Goal: Task Accomplishment & Management: Manage account settings

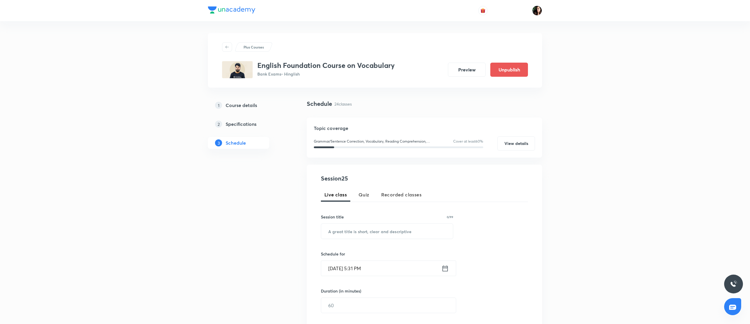
scroll to position [976, 0]
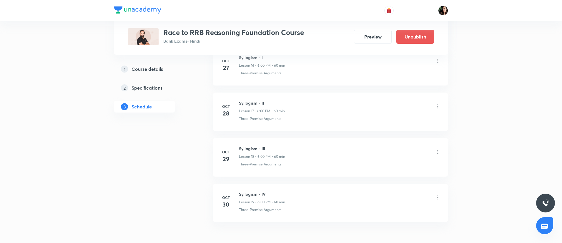
scroll to position [1065, 0]
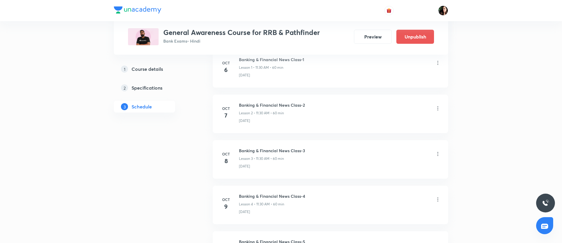
scroll to position [346, 0]
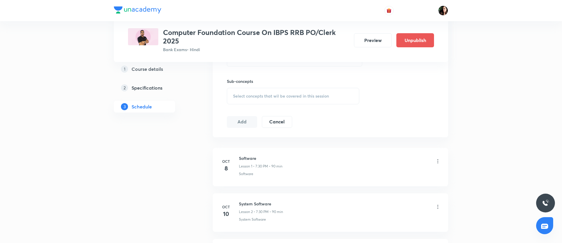
scroll to position [437, 0]
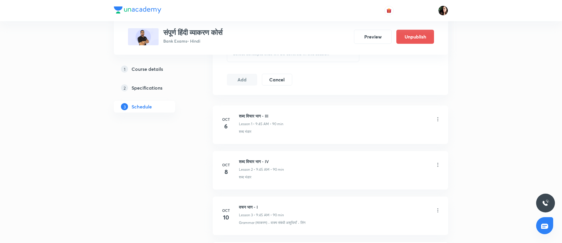
scroll to position [300, 0]
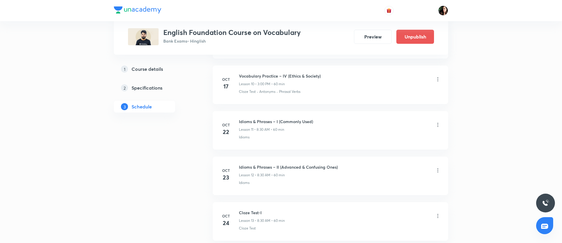
scroll to position [739, 0]
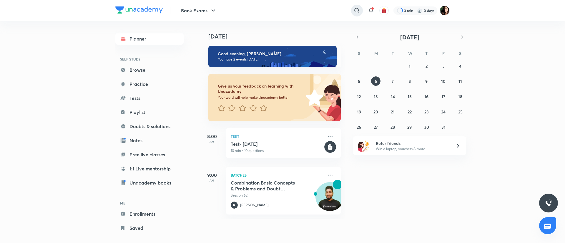
click at [354, 10] on icon at bounding box center [356, 10] width 7 height 7
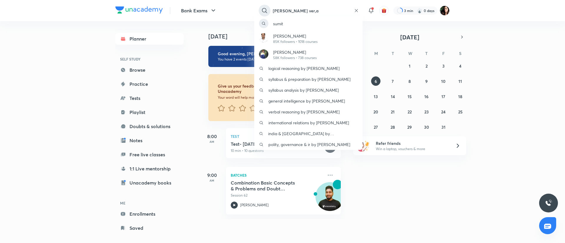
type input "sumit kumar ver,a"
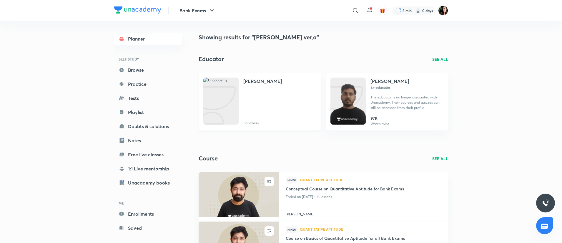
click at [224, 97] on img at bounding box center [220, 101] width 35 height 47
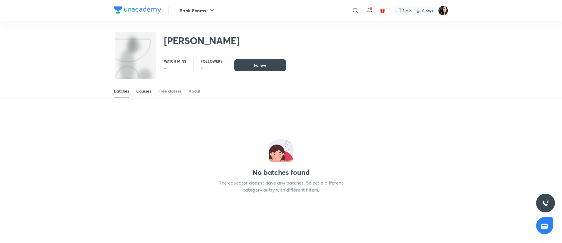
click at [140, 93] on div "Courses" at bounding box center [143, 91] width 15 height 6
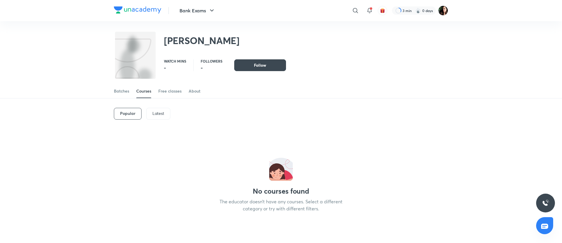
click at [351, 41] on div "Sumit Kumar" at bounding box center [281, 37] width 334 height 32
click at [355, 10] on icon at bounding box center [355, 10] width 7 height 7
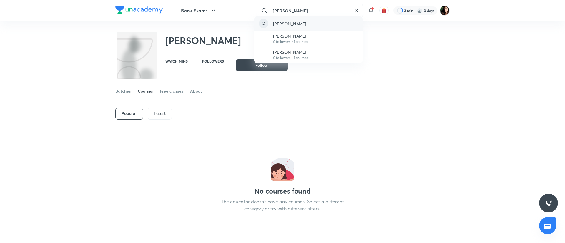
type input "sumit verma"
click at [318, 23] on div "sumit verma" at bounding box center [308, 23] width 108 height 14
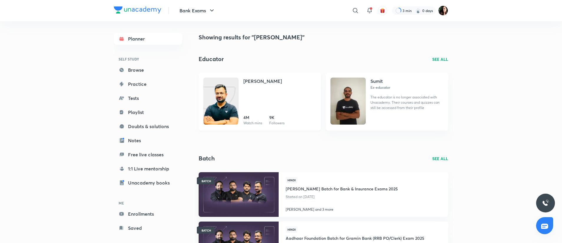
click at [217, 93] on img at bounding box center [220, 106] width 35 height 47
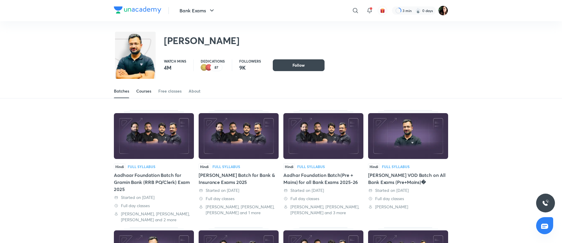
click at [141, 95] on link "Courses" at bounding box center [143, 91] width 15 height 14
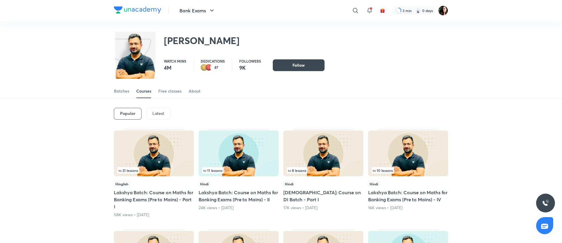
click at [160, 112] on p "Latest" at bounding box center [158, 113] width 12 height 5
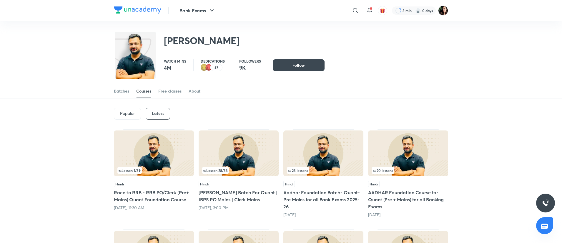
click at [161, 160] on img at bounding box center [154, 154] width 80 height 46
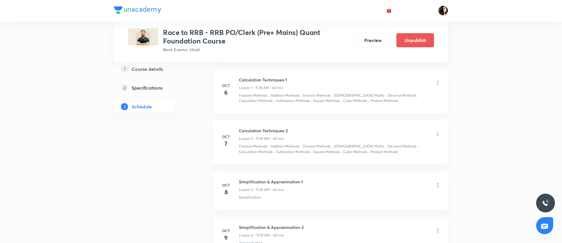
scroll to position [332, 0]
click at [434, 136] on div "Calculation Techniques-2 Lesson 2 • 11:30 AM • 60 min" at bounding box center [340, 135] width 202 height 14
click at [437, 135] on icon at bounding box center [438, 134] width 6 height 6
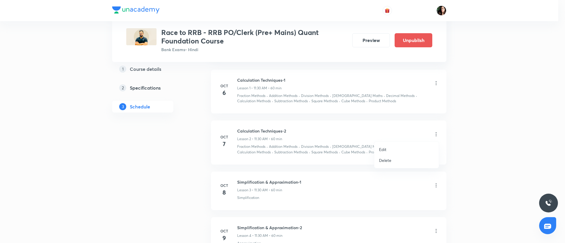
click at [404, 147] on li "Edit" at bounding box center [406, 149] width 64 height 11
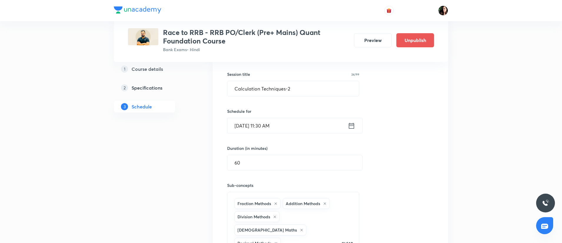
scroll to position [199, 0]
click at [268, 126] on input "Oct 7, 2025, 11:30 AM" at bounding box center [287, 126] width 120 height 15
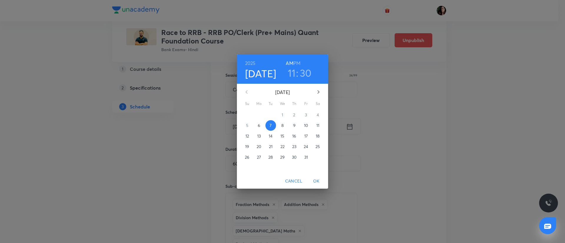
click at [296, 61] on h6 "PM" at bounding box center [296, 63] width 7 height 8
click at [291, 73] on h3 "11" at bounding box center [292, 73] width 8 height 12
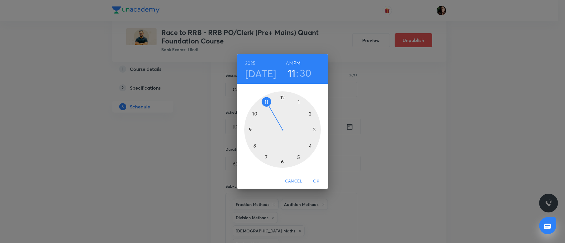
click at [299, 101] on div at bounding box center [282, 129] width 76 height 76
click at [282, 97] on div at bounding box center [282, 129] width 76 height 76
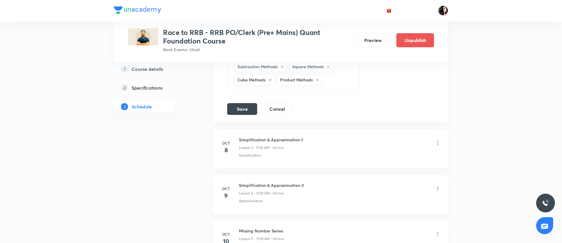
scroll to position [404, 0]
click at [239, 102] on button "Save" at bounding box center [242, 108] width 30 height 12
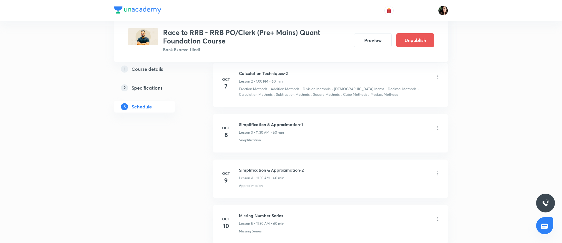
scroll to position [195, 0]
click at [438, 128] on icon at bounding box center [438, 129] width 6 height 6
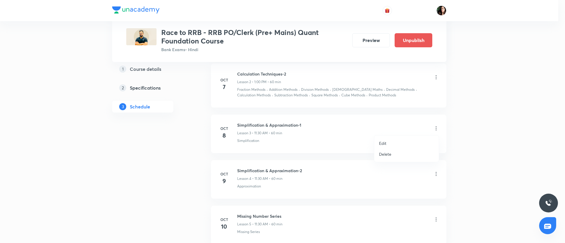
click at [393, 143] on li "Edit" at bounding box center [406, 143] width 64 height 11
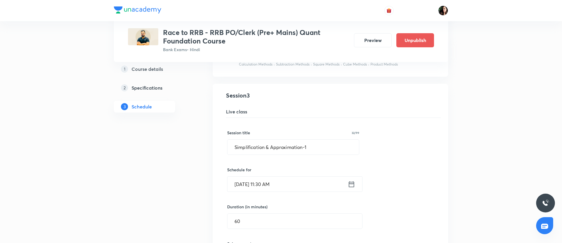
scroll to position [226, 0]
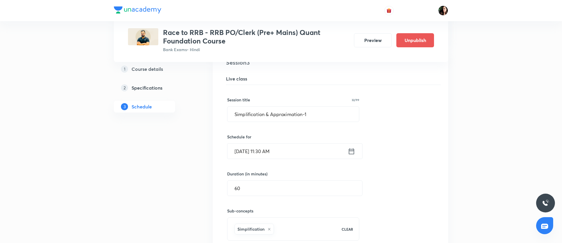
click at [265, 154] on input "Oct 8, 2025, 11:30 AM" at bounding box center [287, 151] width 120 height 15
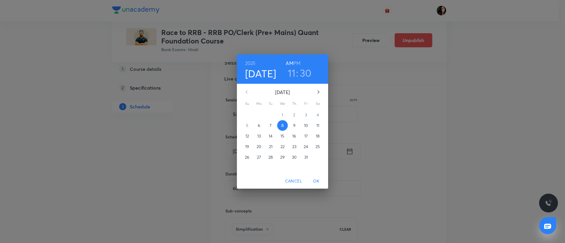
click at [300, 74] on h3 "30" at bounding box center [306, 73] width 12 height 12
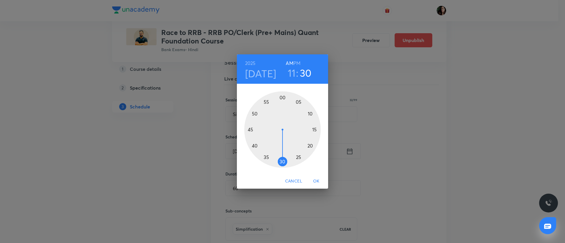
click at [290, 73] on h3 "11" at bounding box center [292, 73] width 8 height 12
click at [299, 101] on div at bounding box center [282, 129] width 76 height 76
click at [282, 100] on div at bounding box center [282, 129] width 76 height 76
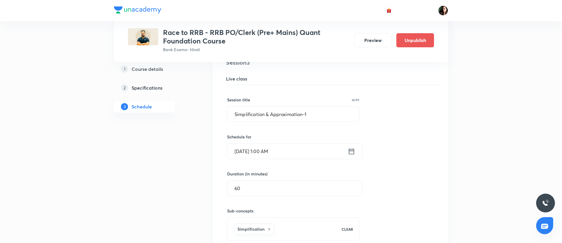
click at [278, 151] on input "Oct 8, 2025, 1:00 AM" at bounding box center [287, 151] width 120 height 15
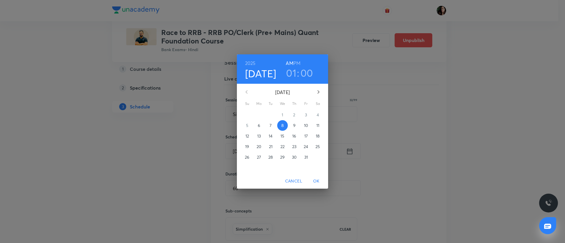
click at [294, 61] on h6 "PM" at bounding box center [296, 63] width 7 height 8
click at [317, 178] on span "OK" at bounding box center [316, 181] width 14 height 7
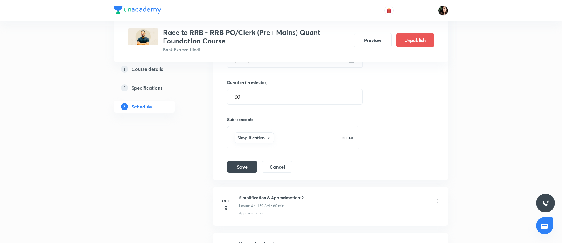
scroll to position [316, 0]
click at [242, 168] on button "Save" at bounding box center [242, 167] width 30 height 12
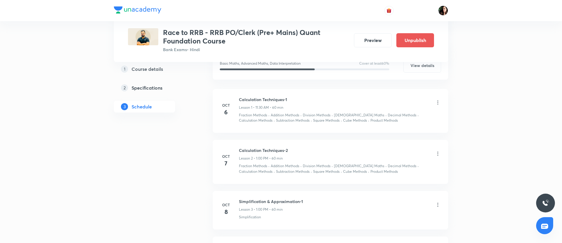
scroll to position [239, 0]
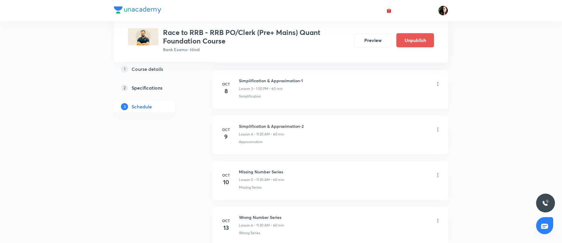
click at [437, 128] on icon at bounding box center [437, 130] width 1 height 4
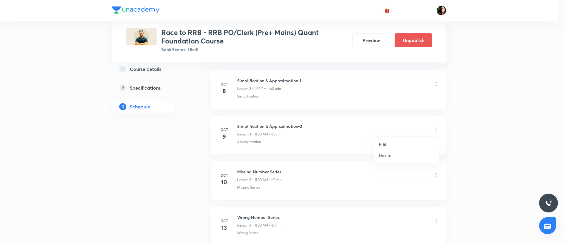
click at [408, 143] on li "Edit" at bounding box center [406, 144] width 64 height 11
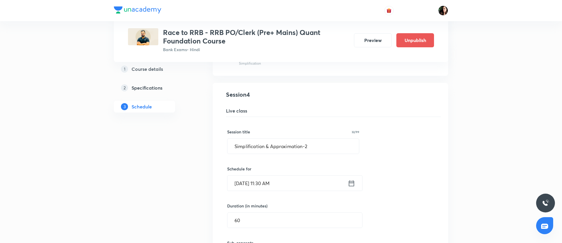
click at [265, 185] on input "Oct 9, 2025, 11:30 AM" at bounding box center [287, 183] width 120 height 15
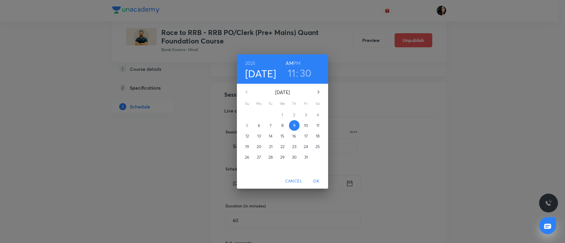
click at [296, 61] on h6 "PM" at bounding box center [296, 63] width 7 height 8
click at [290, 77] on h3 "11" at bounding box center [292, 73] width 8 height 12
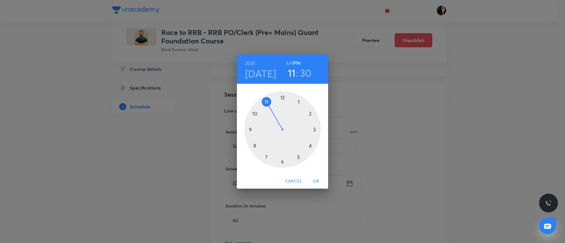
click at [300, 103] on div at bounding box center [282, 129] width 76 height 76
click at [282, 97] on div at bounding box center [282, 129] width 76 height 76
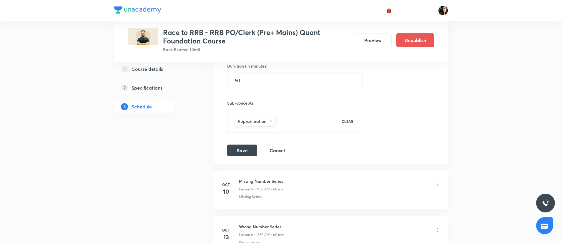
scroll to position [379, 0]
click at [253, 151] on button "Save" at bounding box center [242, 150] width 30 height 12
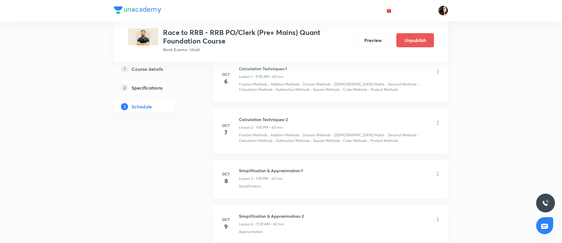
scroll to position [148, 0]
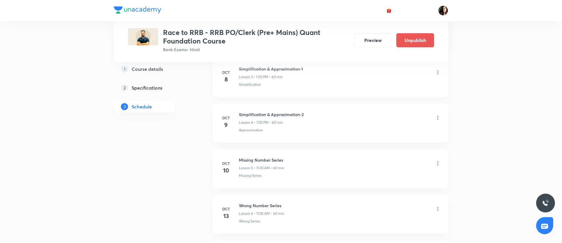
scroll to position [445, 0]
click at [437, 165] on icon at bounding box center [438, 164] width 6 height 6
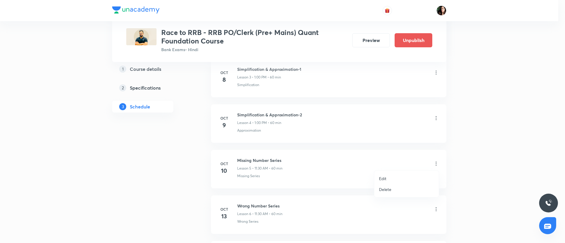
click at [393, 178] on li "Edit" at bounding box center [406, 178] width 64 height 11
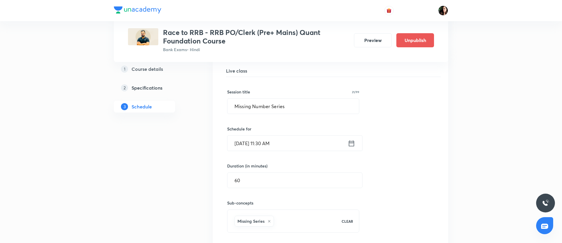
scroll to position [322, 0]
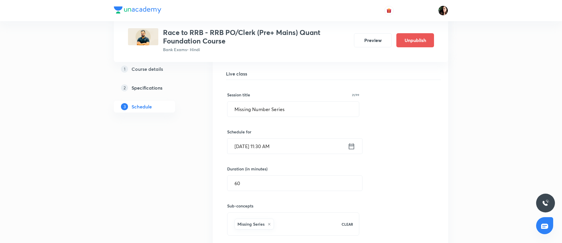
drag, startPoint x: 290, startPoint y: 148, endPoint x: 263, endPoint y: 148, distance: 27.6
click at [263, 148] on input "Oct 10, 2025, 11:30 AM" at bounding box center [287, 146] width 120 height 15
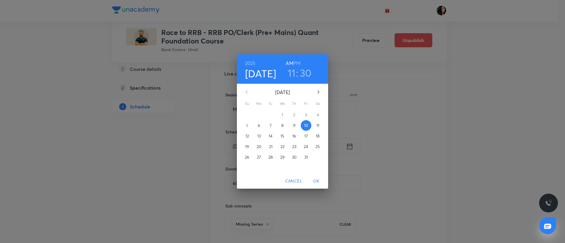
click at [297, 62] on h6 "PM" at bounding box center [296, 63] width 7 height 8
click at [291, 76] on h3 "11" at bounding box center [292, 73] width 8 height 12
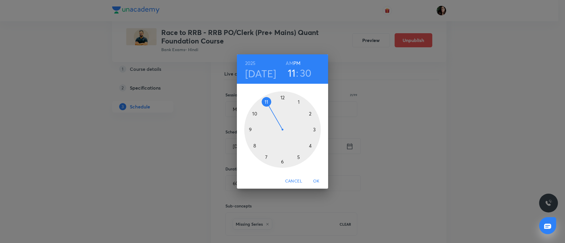
click at [299, 102] on div at bounding box center [282, 129] width 76 height 76
click at [281, 97] on div at bounding box center [282, 129] width 76 height 76
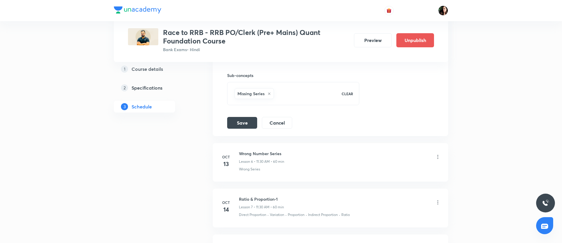
scroll to position [455, 0]
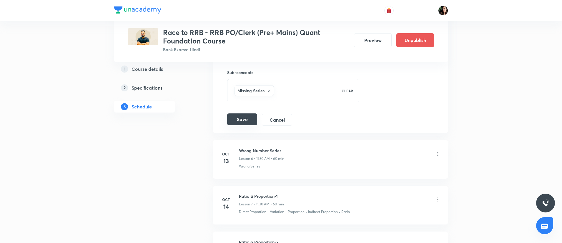
click at [246, 121] on button "Save" at bounding box center [242, 119] width 30 height 12
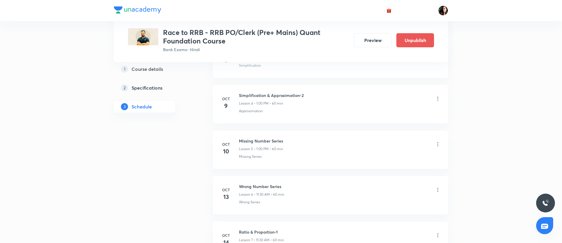
scroll to position [339, 0]
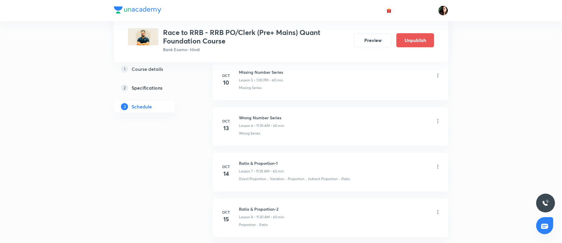
click at [434, 121] on div "Wrong Number Series Lesson 6 • 11:30 AM • 60 min" at bounding box center [340, 122] width 202 height 14
click at [440, 124] on icon at bounding box center [438, 121] width 6 height 6
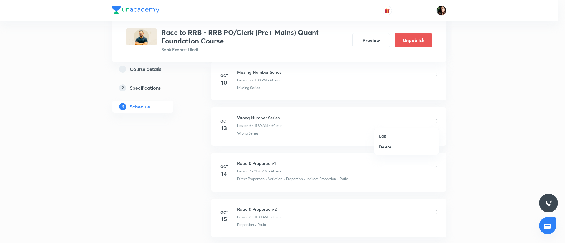
click at [398, 135] on li "Edit" at bounding box center [406, 136] width 64 height 11
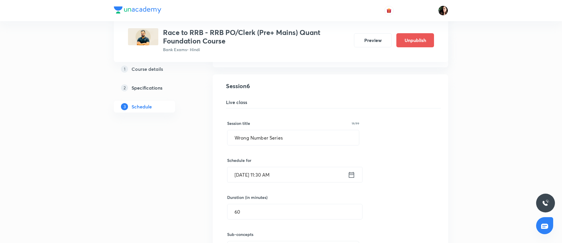
click at [265, 175] on input "Oct 13, 2025, 11:30 AM" at bounding box center [287, 174] width 120 height 15
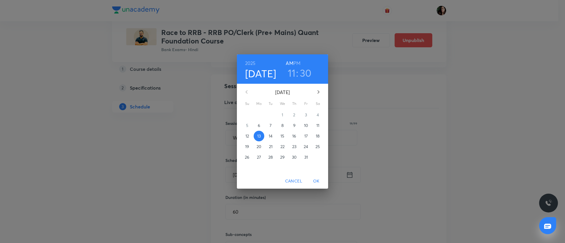
click at [297, 61] on h6 "PM" at bounding box center [296, 63] width 7 height 8
click at [293, 74] on h3 "11" at bounding box center [292, 73] width 8 height 12
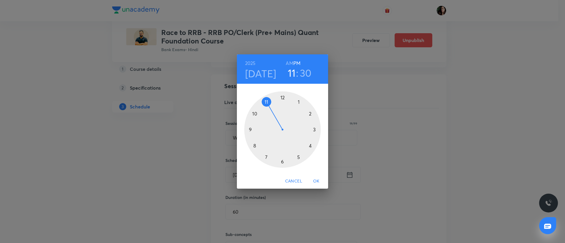
click at [298, 102] on div at bounding box center [282, 129] width 76 height 76
click at [282, 98] on div at bounding box center [282, 129] width 76 height 76
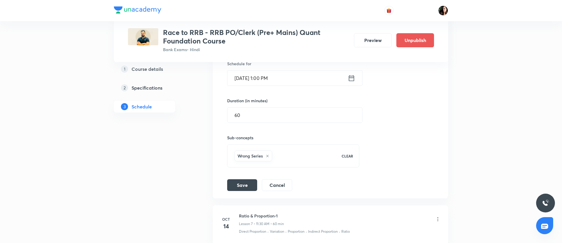
scroll to position [435, 0]
click at [247, 190] on button "Save" at bounding box center [242, 185] width 30 height 12
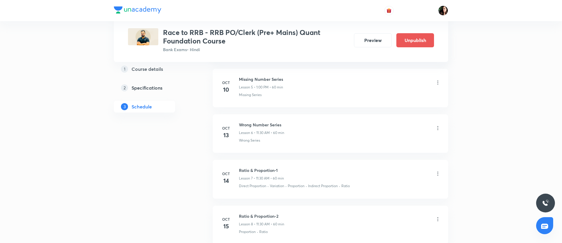
scroll to position [332, 0]
click at [438, 128] on icon at bounding box center [438, 128] width 6 height 6
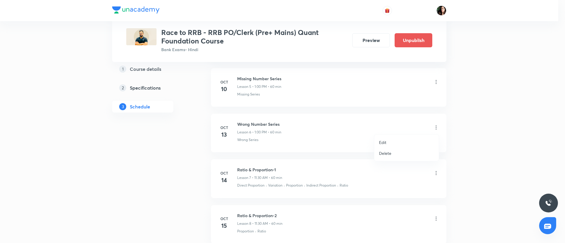
click at [398, 142] on li "Edit" at bounding box center [406, 142] width 64 height 11
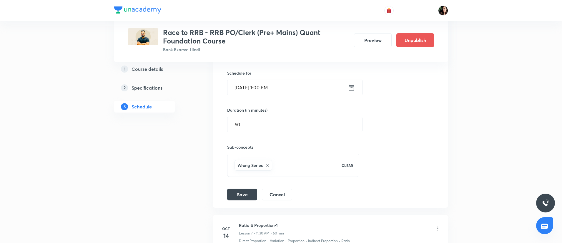
scroll to position [427, 0]
click at [246, 194] on button "Save" at bounding box center [242, 194] width 30 height 12
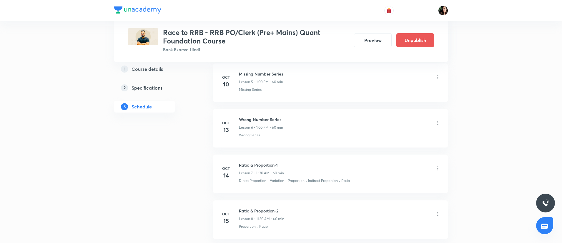
scroll to position [404, 0]
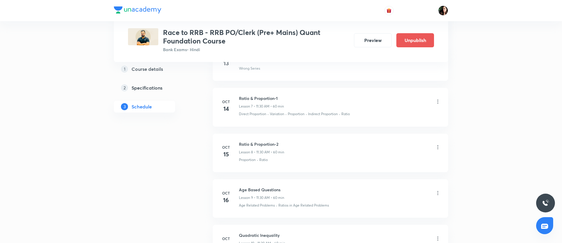
click at [436, 102] on icon at bounding box center [438, 102] width 6 height 6
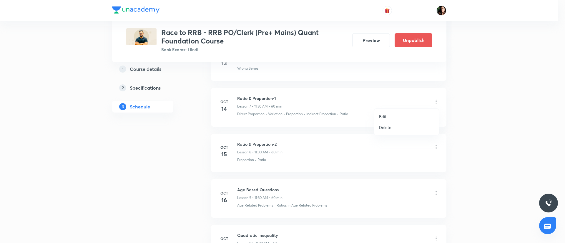
click at [390, 115] on li "Edit" at bounding box center [406, 116] width 64 height 11
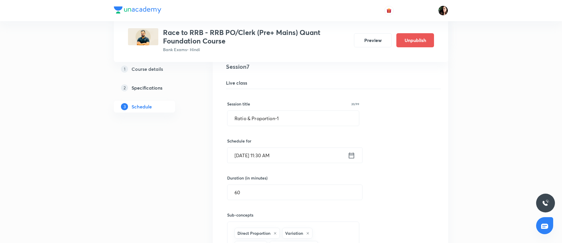
click at [271, 156] on input "Oct 14, 2025, 11:30 AM" at bounding box center [287, 155] width 120 height 15
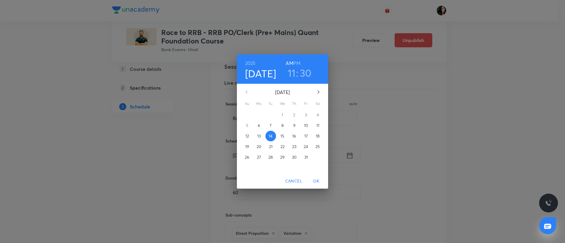
click at [295, 60] on h6 "PM" at bounding box center [296, 63] width 7 height 8
click at [293, 72] on h3 "11" at bounding box center [292, 73] width 8 height 12
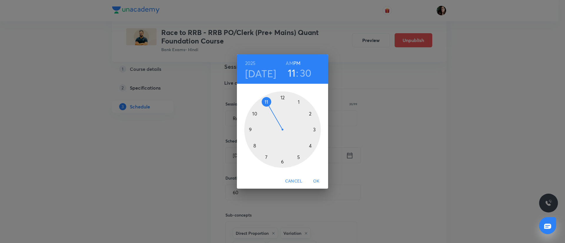
click at [298, 101] on div at bounding box center [282, 129] width 76 height 76
click at [282, 98] on div at bounding box center [282, 129] width 76 height 76
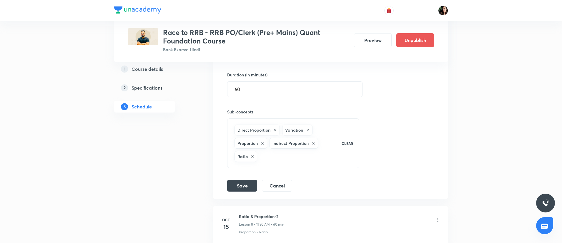
scroll to position [508, 0]
click at [234, 182] on button "Save" at bounding box center [242, 184] width 30 height 12
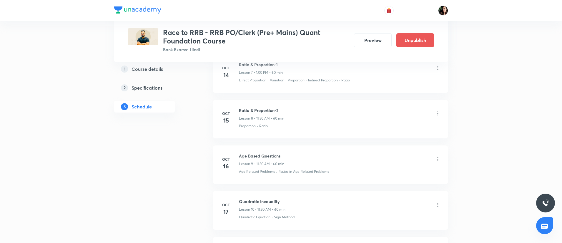
scroll to position [439, 0]
click at [437, 112] on icon at bounding box center [438, 112] width 6 height 6
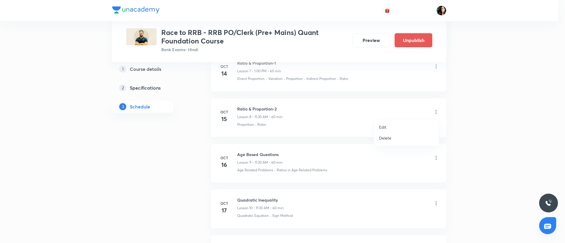
click at [410, 124] on li "Edit" at bounding box center [406, 127] width 64 height 11
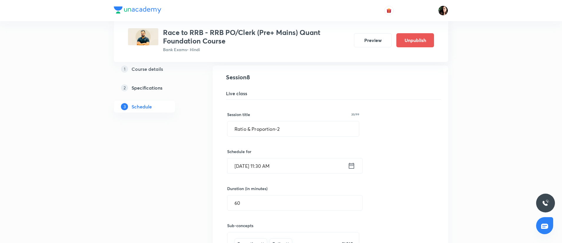
click at [267, 163] on input "Oct 15, 2025, 11:30 AM" at bounding box center [287, 165] width 120 height 15
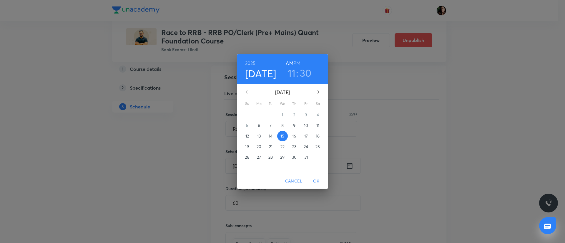
click at [297, 60] on h6 "PM" at bounding box center [296, 63] width 7 height 8
click at [292, 72] on h3 "11" at bounding box center [292, 73] width 8 height 12
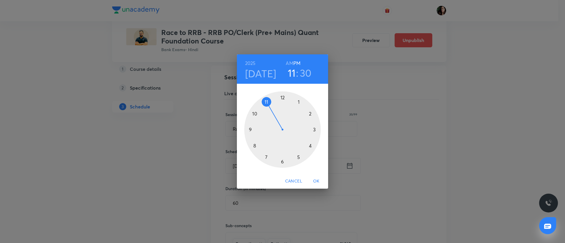
click at [299, 101] on div at bounding box center [282, 129] width 76 height 76
click at [282, 98] on div at bounding box center [282, 129] width 76 height 76
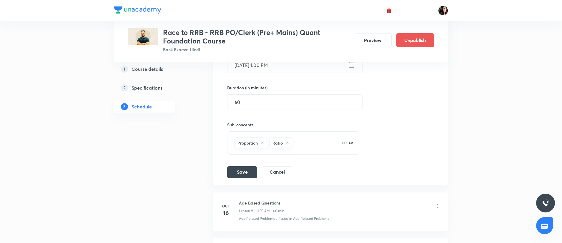
scroll to position [542, 0]
click at [240, 171] on button "Save" at bounding box center [242, 169] width 30 height 12
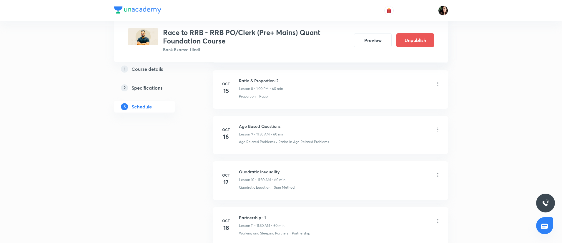
scroll to position [467, 0]
click at [440, 130] on icon at bounding box center [438, 130] width 6 height 6
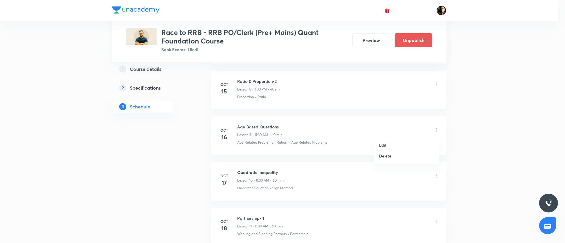
click at [400, 143] on li "Edit" at bounding box center [406, 145] width 64 height 11
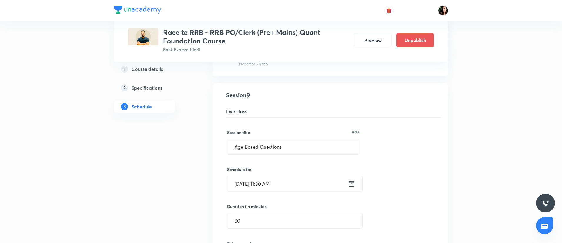
click at [267, 180] on input "Oct 16, 2025, 11:30 AM" at bounding box center [287, 183] width 120 height 15
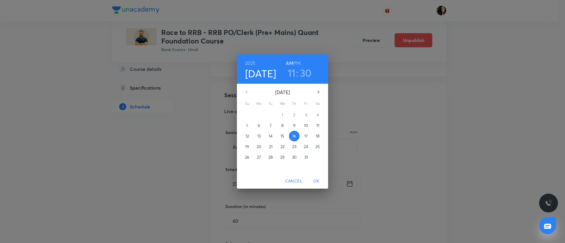
click at [305, 71] on h3 "30" at bounding box center [306, 73] width 12 height 12
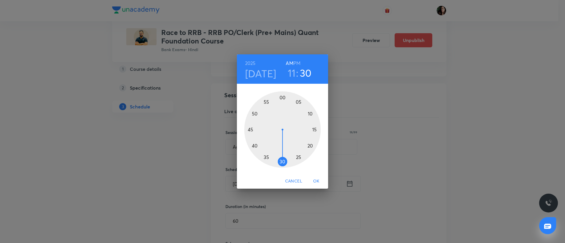
click at [297, 59] on div "2025 Oct 16 11 : 30 AM PM" at bounding box center [282, 68] width 91 height 29
click at [296, 59] on h6 "PM" at bounding box center [296, 63] width 7 height 8
click at [294, 78] on h3 "11" at bounding box center [292, 73] width 8 height 12
click at [299, 102] on div at bounding box center [282, 129] width 76 height 76
click at [282, 98] on div at bounding box center [282, 129] width 76 height 76
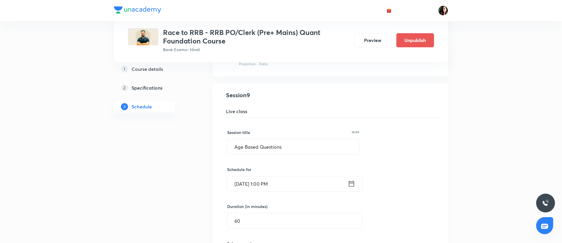
scroll to position [684, 0]
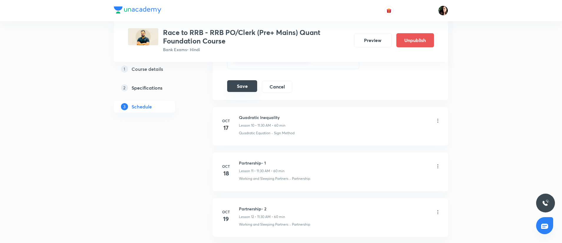
click at [241, 92] on div "Save Cancel" at bounding box center [262, 87] width 70 height 12
click at [245, 85] on button "Save" at bounding box center [242, 86] width 30 height 12
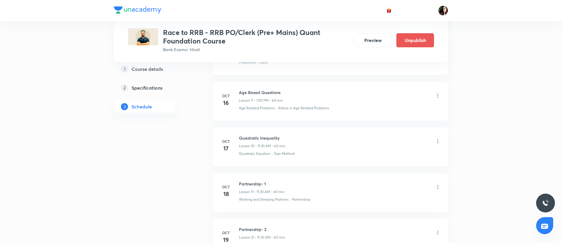
scroll to position [515, 0]
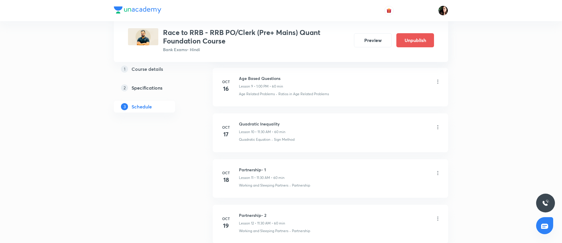
click at [436, 129] on icon at bounding box center [438, 127] width 6 height 6
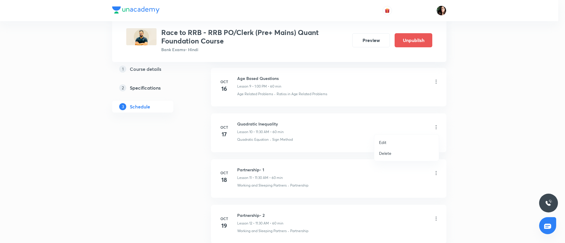
click at [391, 142] on li "Edit" at bounding box center [406, 142] width 64 height 11
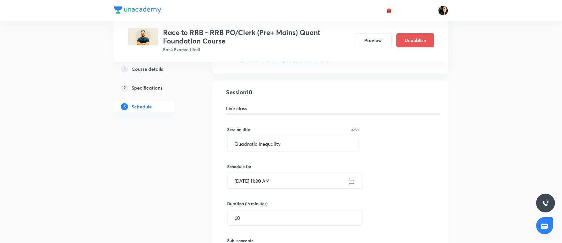
click at [266, 178] on input "Oct 17, 2025, 11:30 AM" at bounding box center [287, 180] width 120 height 15
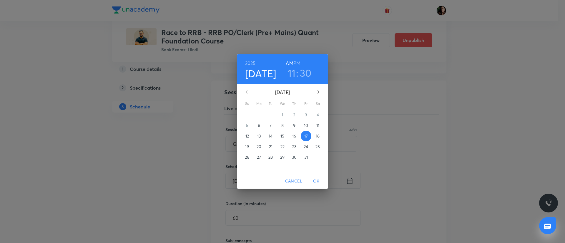
click at [298, 61] on h6 "PM" at bounding box center [296, 63] width 7 height 8
click at [292, 71] on h3 "11" at bounding box center [292, 73] width 8 height 12
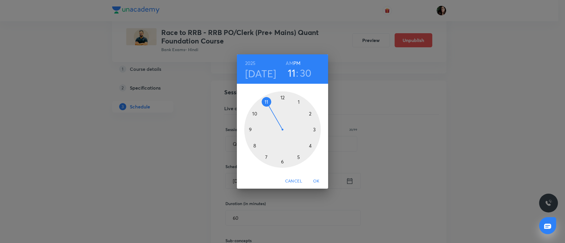
click at [298, 101] on div at bounding box center [282, 129] width 76 height 76
click at [282, 97] on div at bounding box center [282, 129] width 76 height 76
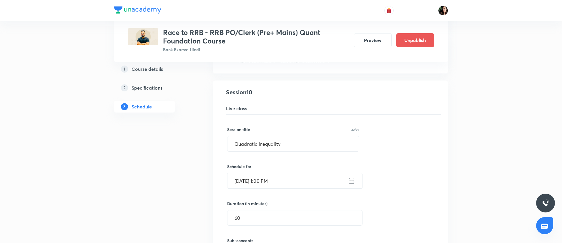
scroll to position [678, 0]
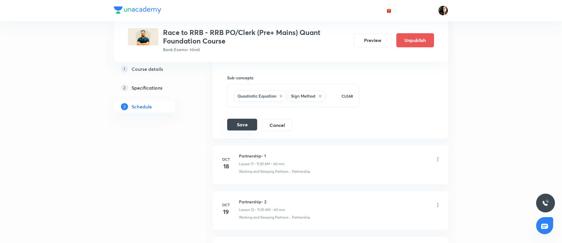
click at [246, 123] on button "Save" at bounding box center [242, 125] width 30 height 12
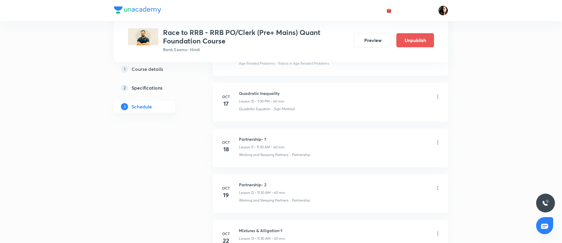
scroll to position [547, 0]
click at [437, 142] on icon at bounding box center [438, 142] width 6 height 6
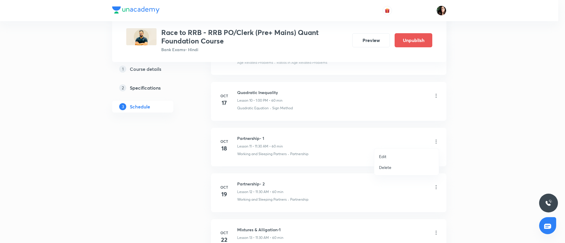
click at [394, 157] on li "Edit" at bounding box center [406, 156] width 64 height 11
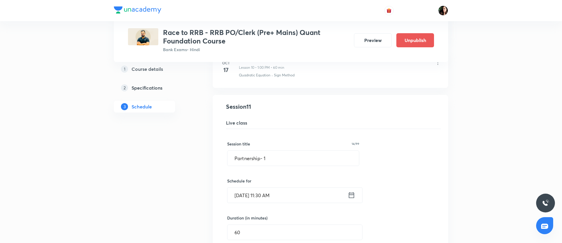
click at [267, 193] on input "Oct 18, 2025, 11:30 AM" at bounding box center [287, 195] width 120 height 15
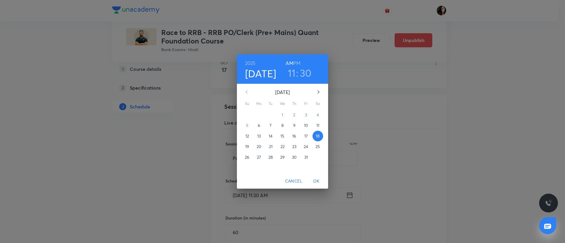
click at [297, 63] on h6 "PM" at bounding box center [296, 63] width 7 height 8
click at [294, 75] on h3 "11" at bounding box center [292, 73] width 8 height 12
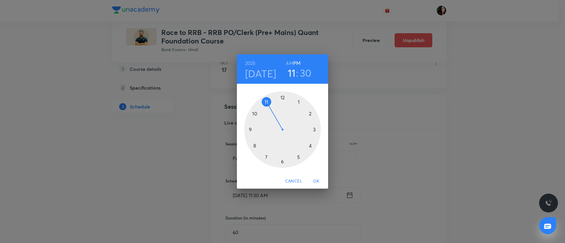
click at [297, 99] on div at bounding box center [282, 129] width 76 height 76
click at [282, 98] on div at bounding box center [282, 129] width 76 height 76
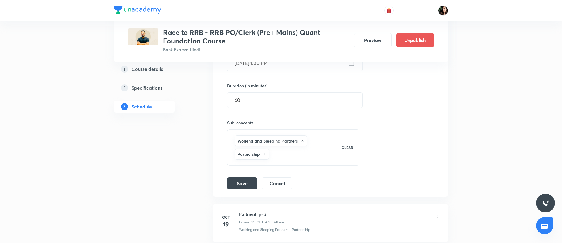
scroll to position [680, 0]
click at [241, 181] on button "Save" at bounding box center [242, 182] width 30 height 12
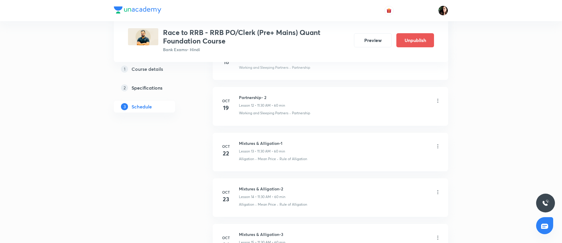
scroll to position [634, 0]
click at [436, 98] on icon at bounding box center [438, 100] width 6 height 6
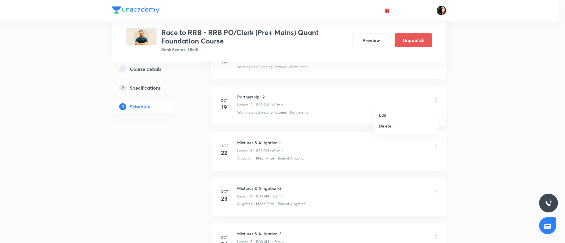
click at [404, 111] on li "Edit" at bounding box center [406, 115] width 64 height 11
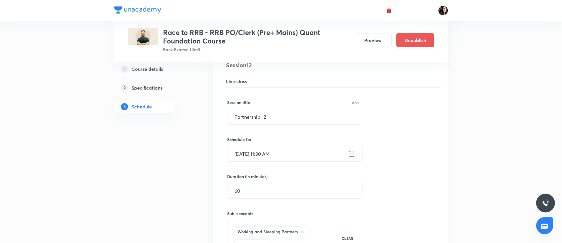
click at [266, 153] on input "Oct 19, 2025, 11:30 AM" at bounding box center [287, 153] width 120 height 15
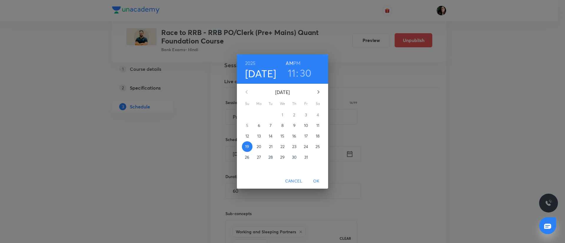
click at [299, 61] on h6 "PM" at bounding box center [296, 63] width 7 height 8
click at [292, 74] on h3 "11" at bounding box center [292, 73] width 8 height 12
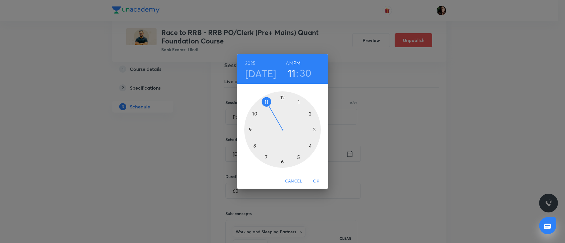
click at [298, 100] on div at bounding box center [282, 129] width 76 height 76
click at [282, 96] on div at bounding box center [282, 129] width 76 height 76
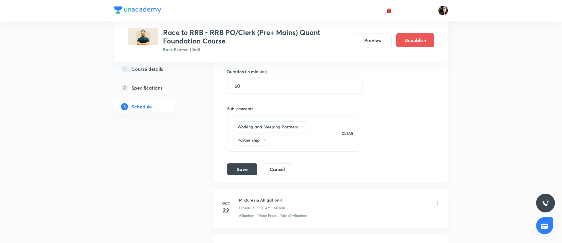
scroll to position [739, 0]
click at [232, 168] on button "Save" at bounding box center [242, 168] width 30 height 12
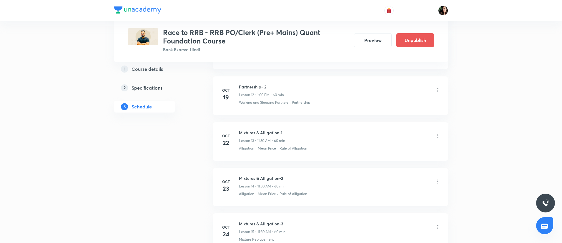
scroll to position [656, 0]
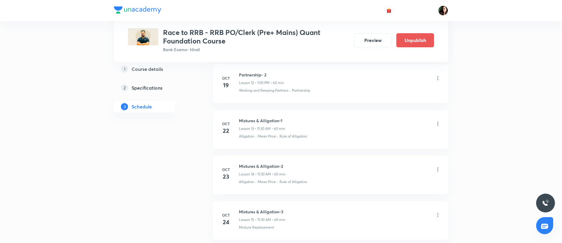
click at [437, 123] on icon at bounding box center [438, 124] width 6 height 6
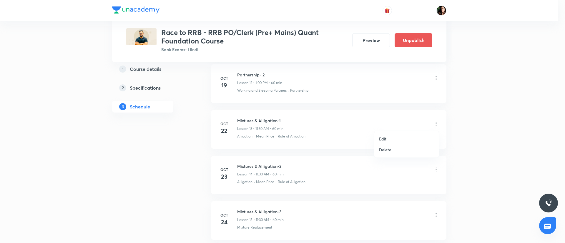
click at [404, 138] on li "Edit" at bounding box center [406, 138] width 64 height 11
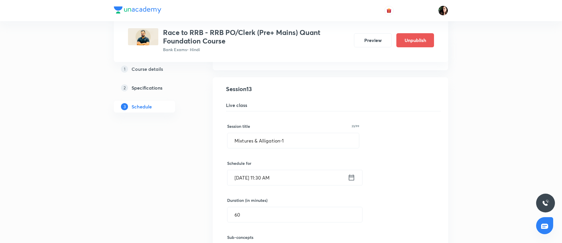
click at [267, 178] on input "Oct 22, 2025, 11:30 AM" at bounding box center [287, 177] width 120 height 15
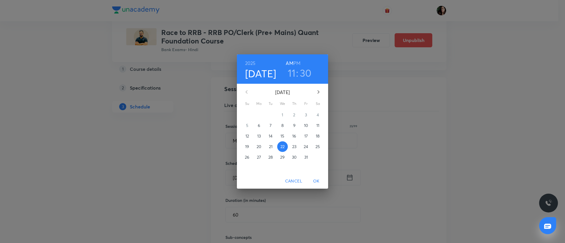
click at [301, 72] on h3 "30" at bounding box center [306, 73] width 12 height 12
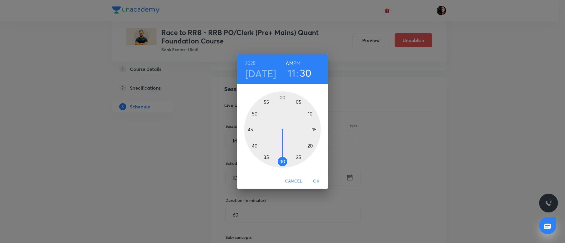
click at [296, 63] on h6 "PM" at bounding box center [296, 63] width 7 height 8
click at [293, 73] on h3 "11" at bounding box center [292, 73] width 8 height 12
click at [298, 102] on div at bounding box center [282, 129] width 76 height 76
click at [281, 98] on div at bounding box center [282, 129] width 76 height 76
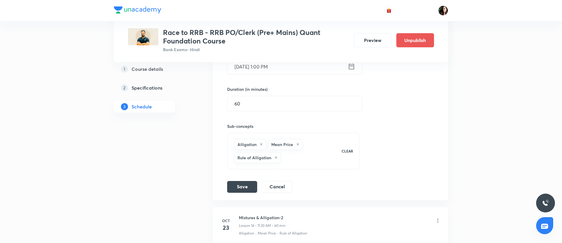
scroll to position [768, 0]
click at [245, 183] on button "Save" at bounding box center [242, 186] width 30 height 12
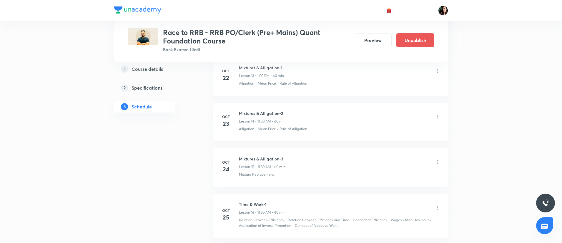
scroll to position [709, 0]
click at [437, 116] on icon at bounding box center [437, 116] width 1 height 4
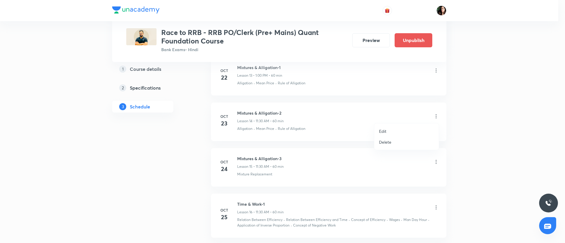
click at [388, 131] on li "Edit" at bounding box center [406, 131] width 64 height 11
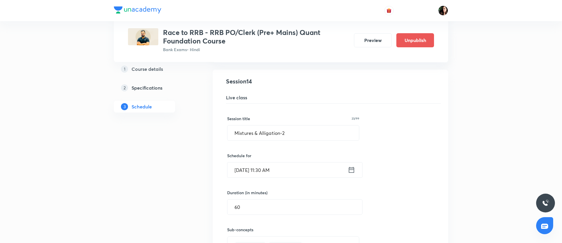
click at [266, 170] on input "Oct 23, 2025, 11:30 AM" at bounding box center [287, 170] width 120 height 15
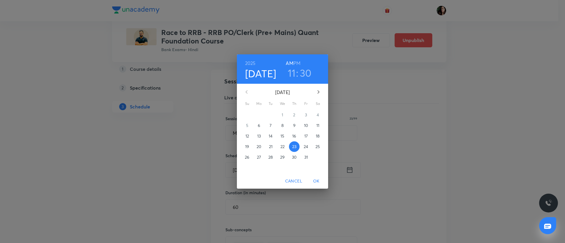
click at [296, 62] on h6 "PM" at bounding box center [296, 63] width 7 height 8
click at [293, 70] on h3 "11" at bounding box center [292, 73] width 8 height 12
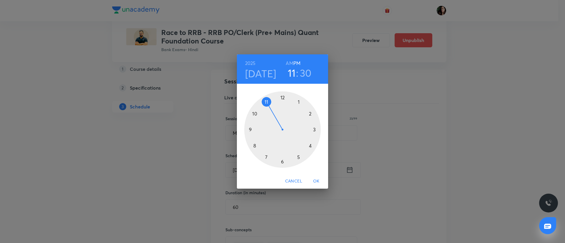
click at [288, 74] on h3 "11" at bounding box center [292, 73] width 8 height 12
click at [299, 100] on div at bounding box center [282, 129] width 76 height 76
click at [282, 98] on div at bounding box center [282, 129] width 76 height 76
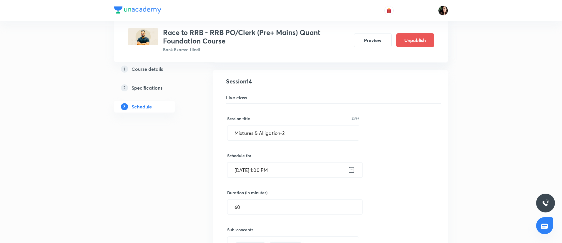
scroll to position [820, 0]
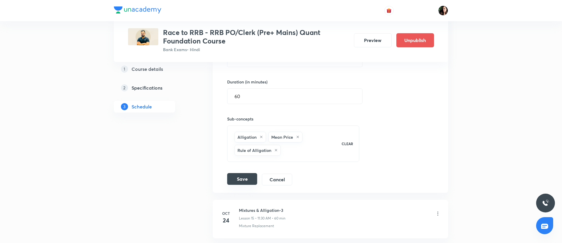
click at [249, 178] on button "Save" at bounding box center [242, 179] width 30 height 12
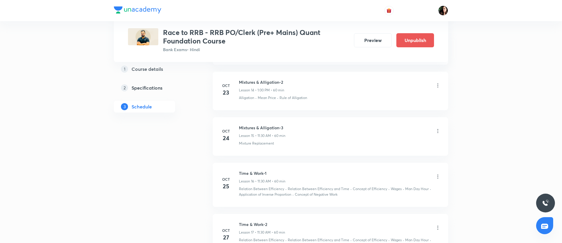
scroll to position [739, 0]
click at [437, 134] on icon at bounding box center [438, 131] width 6 height 6
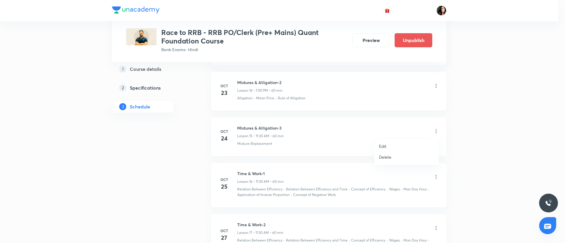
click at [398, 145] on li "Edit" at bounding box center [406, 146] width 64 height 11
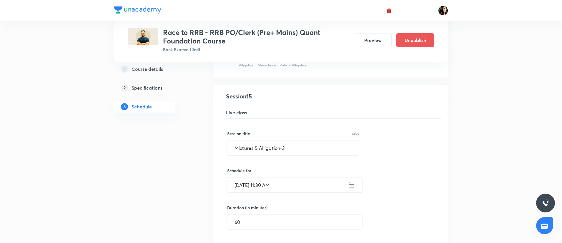
click at [265, 186] on input "Oct 24, 2025, 11:30 AM" at bounding box center [287, 185] width 120 height 15
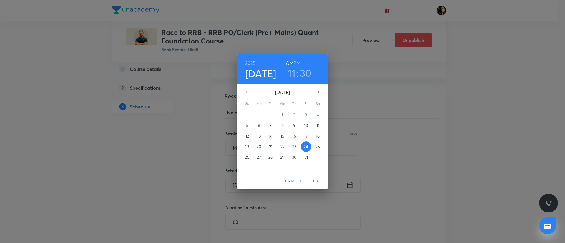
click at [296, 63] on h6 "PM" at bounding box center [296, 63] width 7 height 8
click at [294, 70] on h3 "11" at bounding box center [292, 73] width 8 height 12
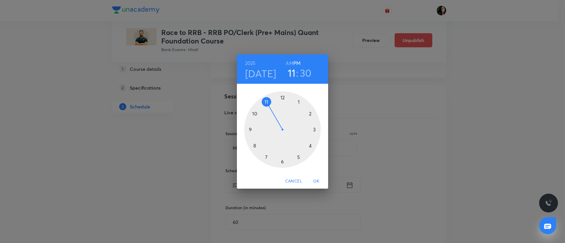
click at [299, 101] on div at bounding box center [282, 129] width 76 height 76
click at [282, 98] on div at bounding box center [282, 129] width 76 height 76
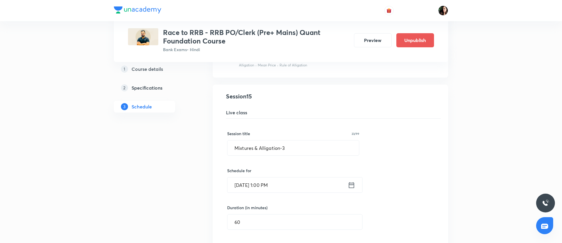
scroll to position [851, 0]
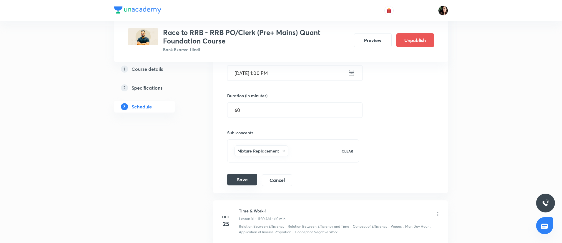
click at [251, 178] on button "Save" at bounding box center [242, 180] width 30 height 12
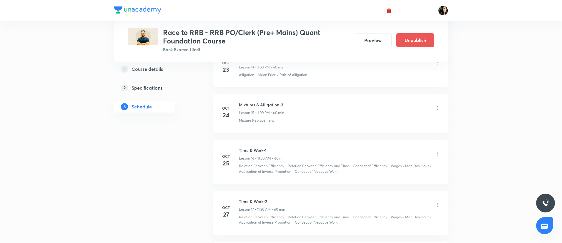
scroll to position [764, 0]
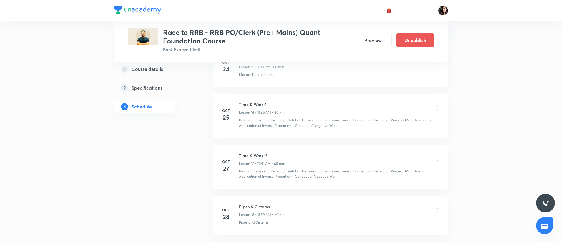
scroll to position [808, 0]
click at [438, 111] on icon at bounding box center [438, 109] width 6 height 6
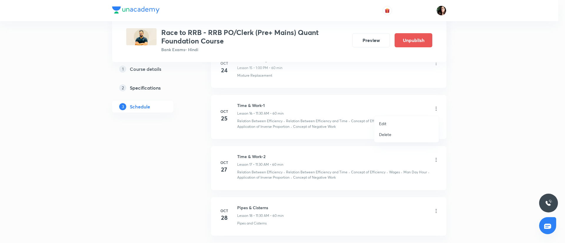
click at [389, 122] on li "Edit" at bounding box center [406, 123] width 64 height 11
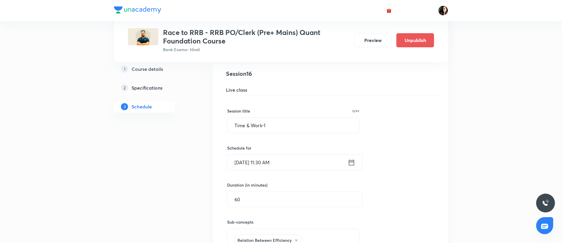
click at [263, 157] on input "Oct 25, 2025, 11:30 AM" at bounding box center [287, 162] width 120 height 15
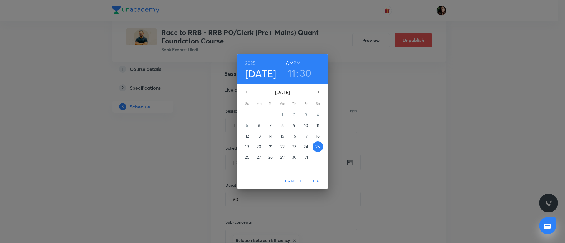
click at [296, 63] on h6 "PM" at bounding box center [296, 63] width 7 height 8
click at [292, 72] on h3 "11" at bounding box center [292, 73] width 8 height 12
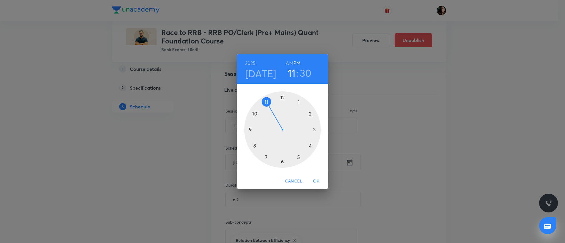
click at [298, 102] on div at bounding box center [282, 129] width 76 height 76
click at [281, 98] on div at bounding box center [282, 129] width 76 height 76
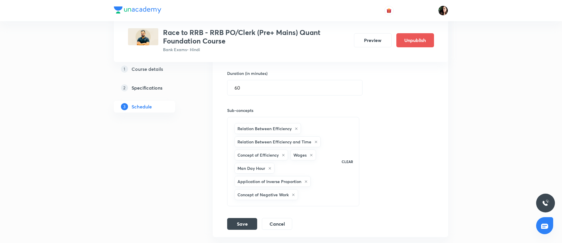
scroll to position [928, 0]
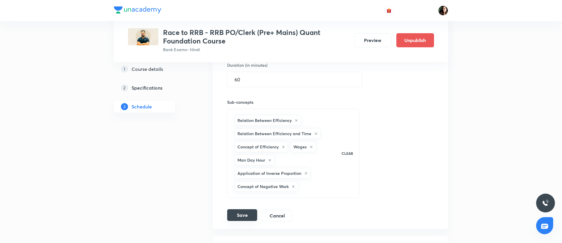
click at [243, 218] on button "Save" at bounding box center [242, 215] width 30 height 12
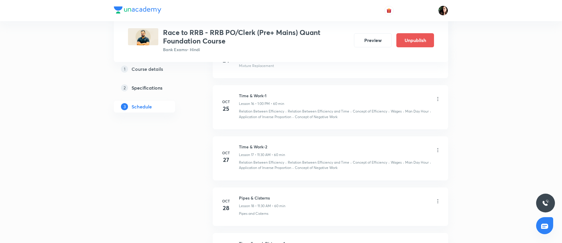
scroll to position [823, 0]
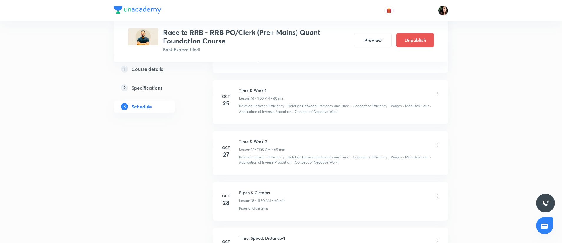
click at [440, 145] on icon at bounding box center [438, 145] width 6 height 6
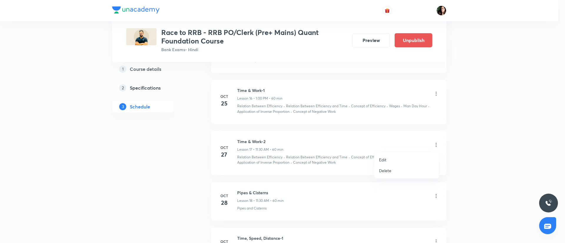
click at [388, 159] on li "Edit" at bounding box center [406, 159] width 64 height 11
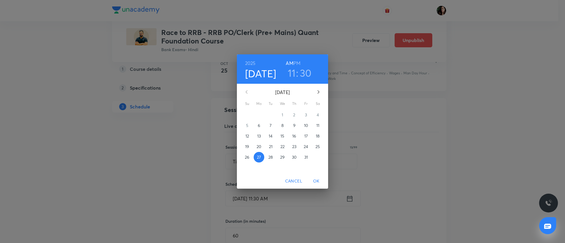
click at [294, 59] on h6 "PM" at bounding box center [296, 63] width 7 height 8
click at [290, 74] on h3 "11" at bounding box center [292, 73] width 8 height 12
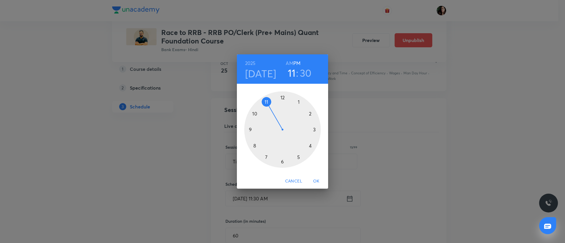
click at [299, 101] on div at bounding box center [282, 129] width 76 height 76
click at [282, 97] on div at bounding box center [282, 129] width 76 height 76
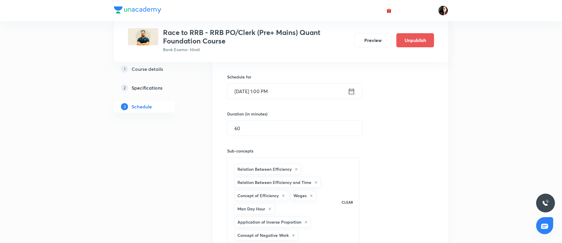
scroll to position [1013, 0]
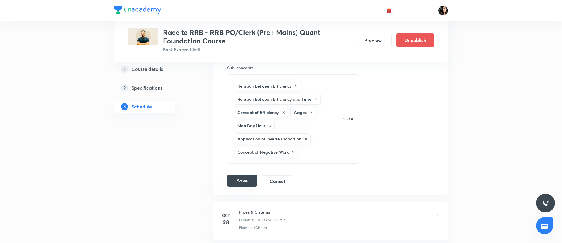
click at [237, 183] on button "Save" at bounding box center [242, 181] width 30 height 12
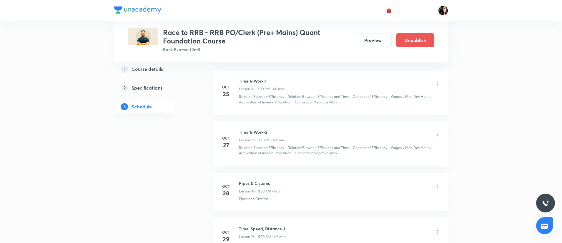
scroll to position [857, 0]
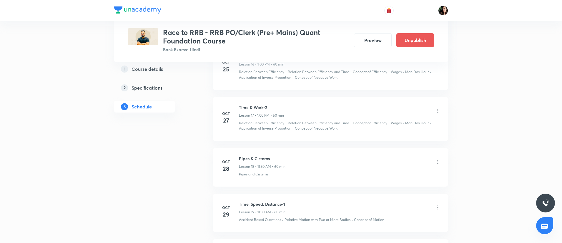
click at [440, 161] on li "Oct 28 Pipes & Cisterns Lesson 18 • 11:30 AM • 60 min Pipes and Cisterns" at bounding box center [330, 167] width 235 height 39
click at [438, 163] on icon at bounding box center [438, 162] width 6 height 6
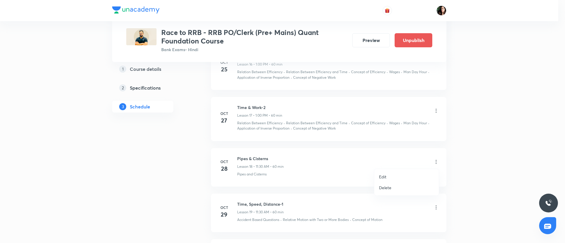
click at [399, 179] on li "Edit" at bounding box center [406, 176] width 64 height 11
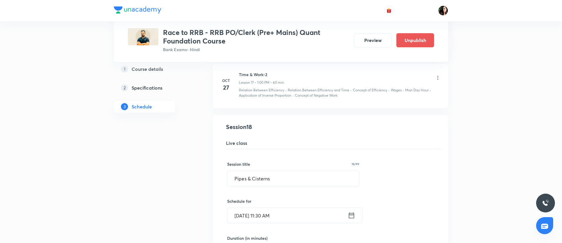
click at [266, 218] on input "Oct 28, 2025, 11:30 AM" at bounding box center [287, 215] width 120 height 15
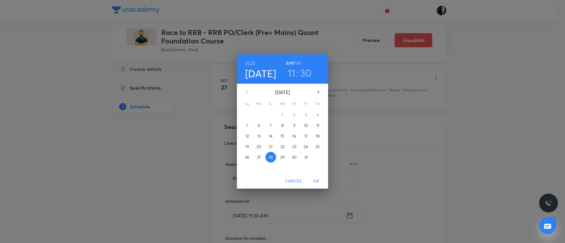
click at [303, 73] on h3 "30" at bounding box center [306, 73] width 12 height 12
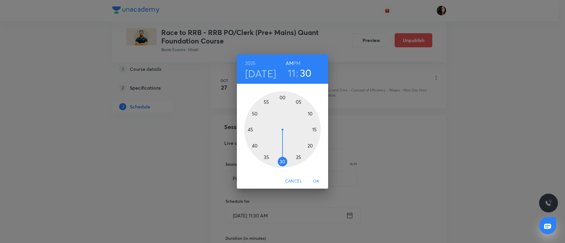
click at [295, 64] on h6 "PM" at bounding box center [296, 63] width 7 height 8
click at [291, 70] on h3 "11" at bounding box center [292, 73] width 8 height 12
click at [299, 102] on div at bounding box center [282, 129] width 76 height 76
click at [281, 97] on div at bounding box center [282, 129] width 76 height 76
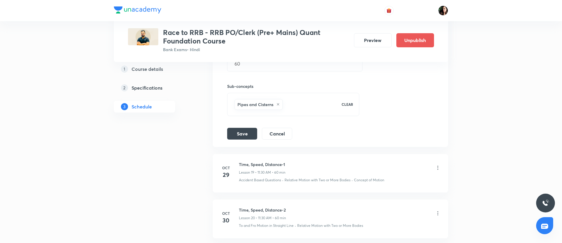
scroll to position [1046, 0]
click at [233, 132] on button "Save" at bounding box center [242, 133] width 30 height 12
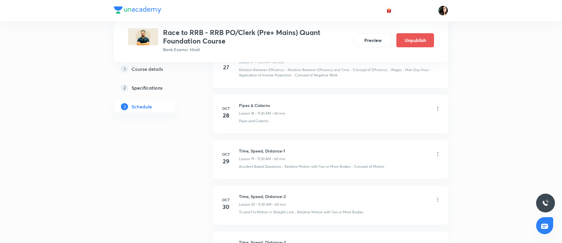
scroll to position [911, 0]
click at [438, 155] on icon at bounding box center [437, 153] width 1 height 4
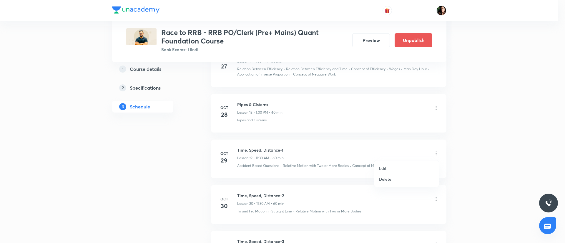
click at [398, 170] on li "Edit" at bounding box center [406, 168] width 64 height 11
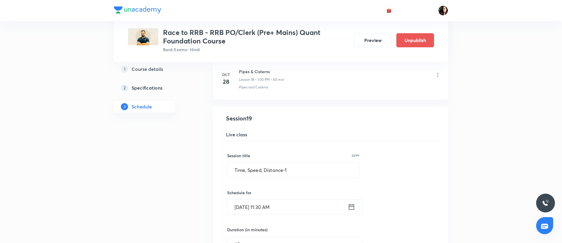
click at [265, 207] on input "Oct 29, 2025, 11:30 AM" at bounding box center [287, 207] width 120 height 15
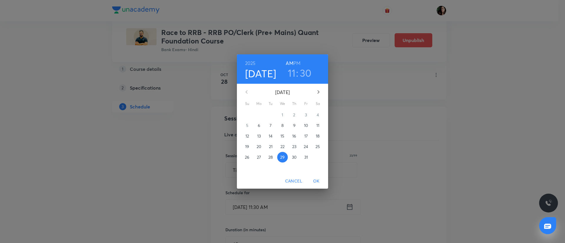
click at [296, 62] on h6 "PM" at bounding box center [296, 63] width 7 height 8
click at [291, 75] on h3 "11" at bounding box center [292, 73] width 8 height 12
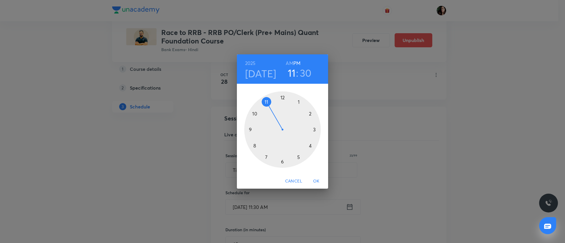
click at [299, 100] on div at bounding box center [282, 129] width 76 height 76
click at [281, 97] on div at bounding box center [282, 129] width 76 height 76
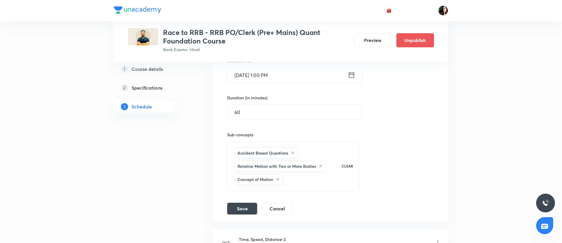
scroll to position [1054, 0]
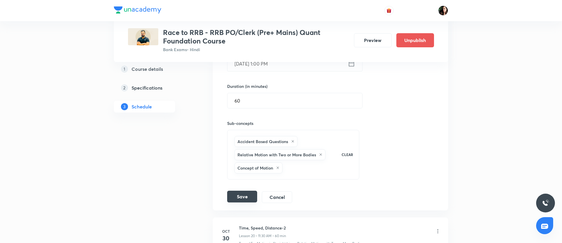
click at [243, 196] on button "Save" at bounding box center [242, 197] width 30 height 12
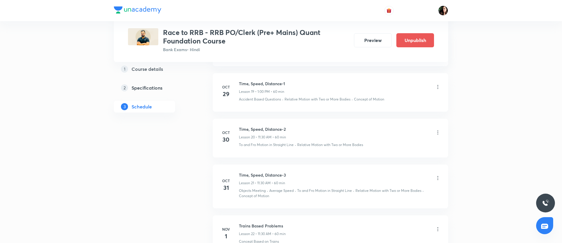
scroll to position [978, 0]
click at [438, 131] on icon at bounding box center [438, 132] width 6 height 6
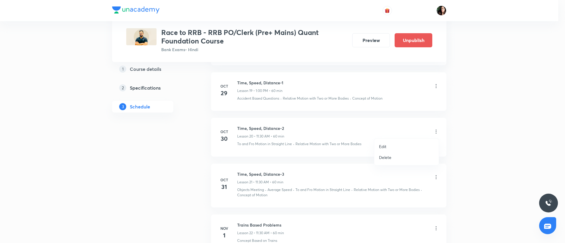
click at [390, 145] on li "Edit" at bounding box center [406, 146] width 64 height 11
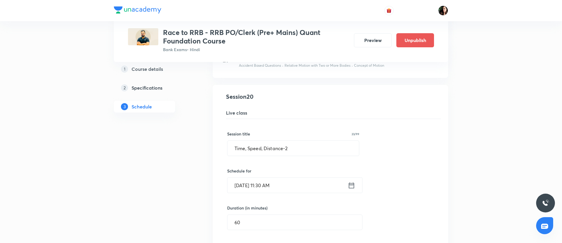
click at [267, 187] on input "Oct 30, 2025, 11:30 AM" at bounding box center [287, 185] width 120 height 15
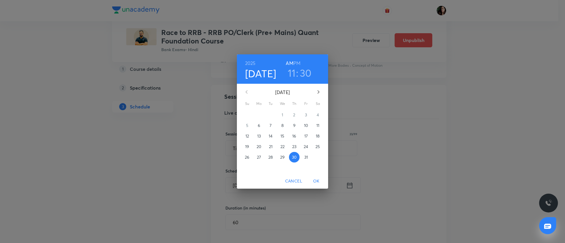
click at [295, 61] on h6 "PM" at bounding box center [296, 63] width 7 height 8
click at [294, 72] on h3 "11" at bounding box center [292, 73] width 8 height 12
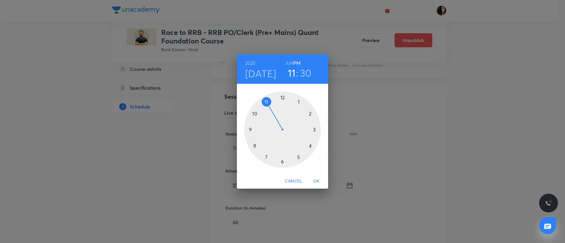
click at [299, 102] on div at bounding box center [282, 129] width 76 height 76
click at [281, 96] on div at bounding box center [282, 129] width 76 height 76
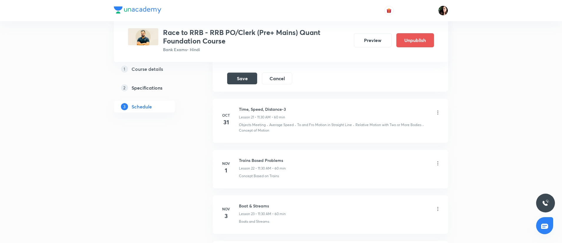
scroll to position [1205, 0]
click at [239, 78] on button "Save" at bounding box center [242, 79] width 30 height 12
click at [437, 112] on icon at bounding box center [438, 111] width 6 height 6
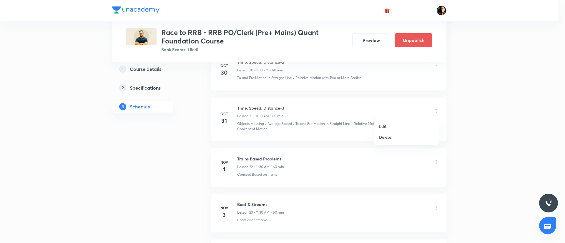
click at [395, 125] on li "Edit" at bounding box center [406, 126] width 64 height 11
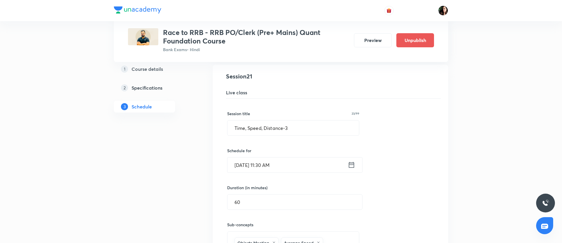
click at [264, 166] on input "Oct 31, 2025, 11:30 AM" at bounding box center [287, 165] width 120 height 15
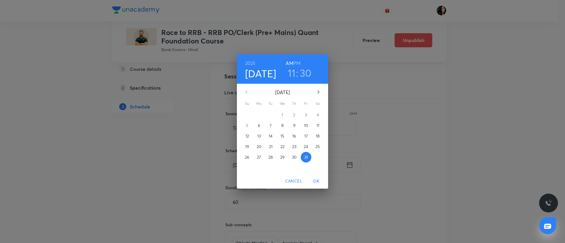
click at [304, 69] on h3 "30" at bounding box center [306, 73] width 12 height 12
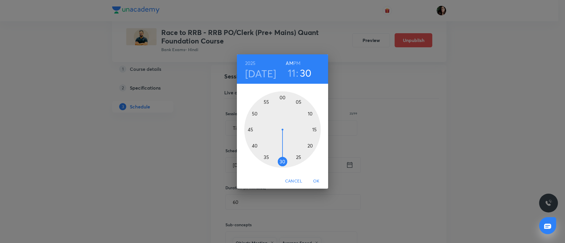
click at [297, 62] on h6 "PM" at bounding box center [296, 63] width 7 height 8
click at [292, 72] on h3 "11" at bounding box center [292, 73] width 8 height 12
click at [298, 102] on div at bounding box center [282, 129] width 76 height 76
click at [282, 98] on div at bounding box center [282, 129] width 76 height 76
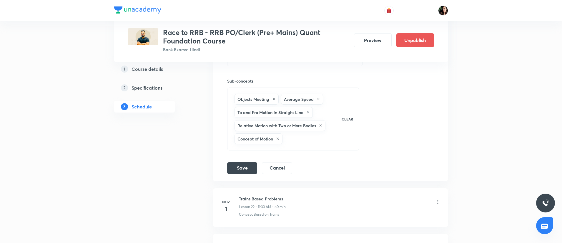
scroll to position [1189, 0]
click at [243, 165] on button "Save" at bounding box center [242, 167] width 30 height 12
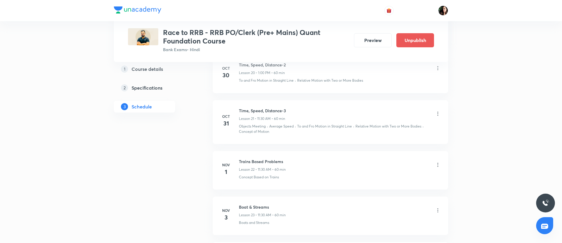
scroll to position [1041, 0]
click at [437, 113] on icon at bounding box center [438, 114] width 6 height 6
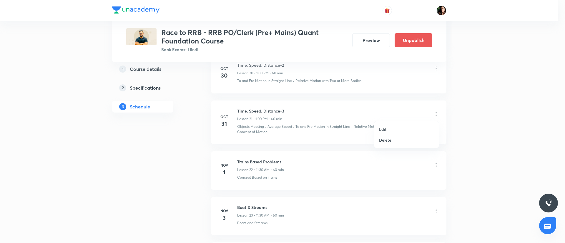
click at [388, 128] on li "Edit" at bounding box center [406, 129] width 64 height 11
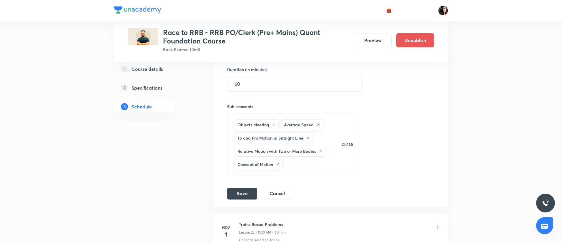
scroll to position [1163, 0]
click at [272, 196] on button "Cancel" at bounding box center [277, 193] width 30 height 12
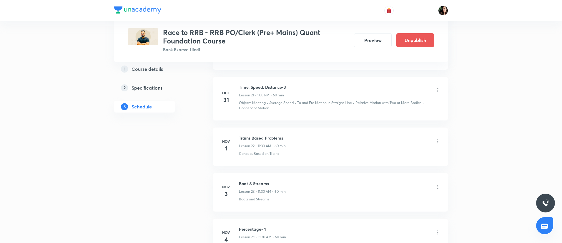
scroll to position [1065, 0]
click at [433, 144] on div "Trains Based Problems Lesson 22 • 11:30 AM • 60 min" at bounding box center [340, 143] width 202 height 14
click at [437, 142] on icon at bounding box center [438, 142] width 6 height 6
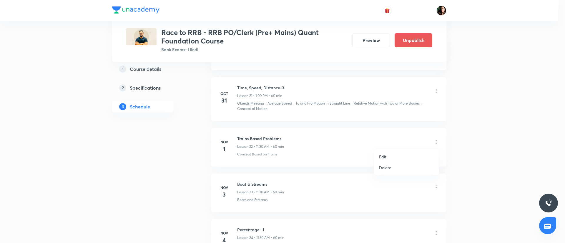
click at [399, 153] on li "Edit" at bounding box center [406, 156] width 64 height 11
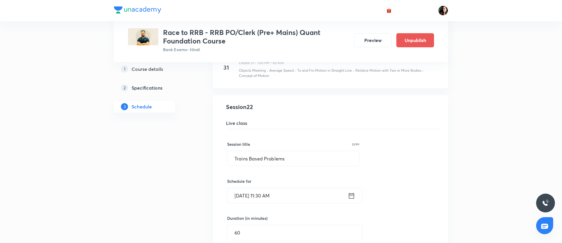
click at [262, 196] on input "Nov 1, 2025, 11:30 AM" at bounding box center [287, 195] width 120 height 15
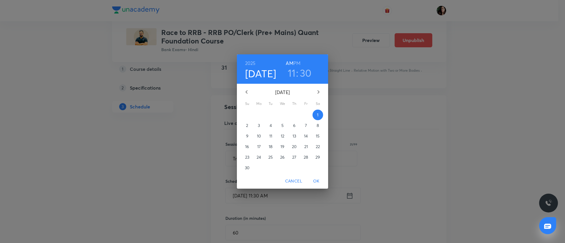
click at [295, 60] on h6 "PM" at bounding box center [296, 63] width 7 height 8
click at [288, 74] on h3 "11" at bounding box center [292, 73] width 8 height 12
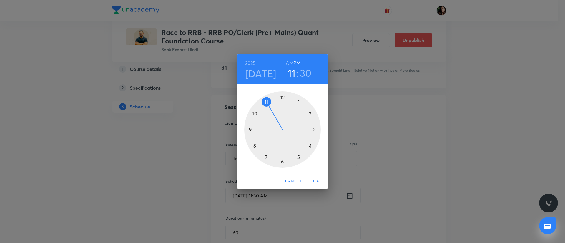
click at [298, 101] on div at bounding box center [282, 129] width 76 height 76
click at [281, 97] on div at bounding box center [282, 129] width 76 height 76
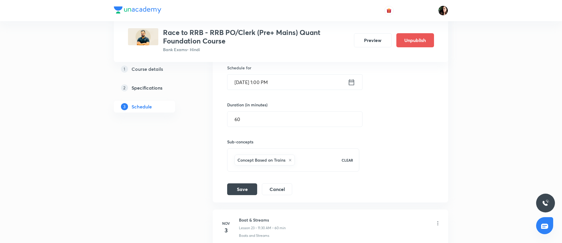
scroll to position [1179, 0]
click at [239, 183] on button "Save" at bounding box center [242, 188] width 30 height 12
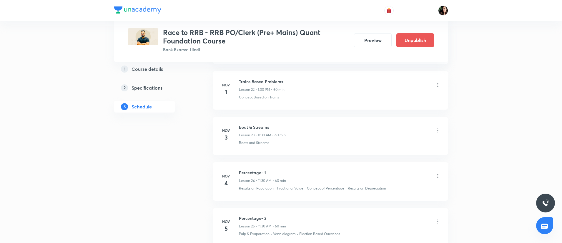
scroll to position [1122, 0]
click at [438, 130] on icon at bounding box center [438, 130] width 6 height 6
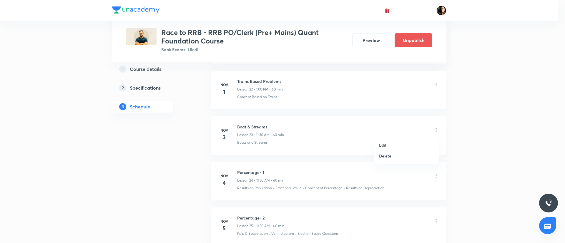
click at [398, 145] on li "Edit" at bounding box center [406, 145] width 64 height 11
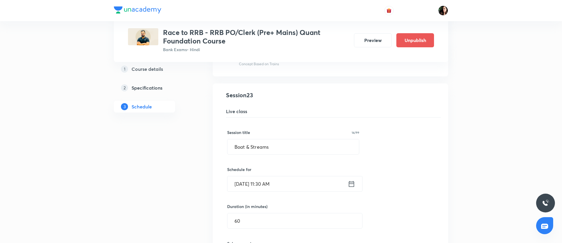
click at [265, 183] on input "Nov 3, 2025, 11:30 AM" at bounding box center [287, 183] width 120 height 15
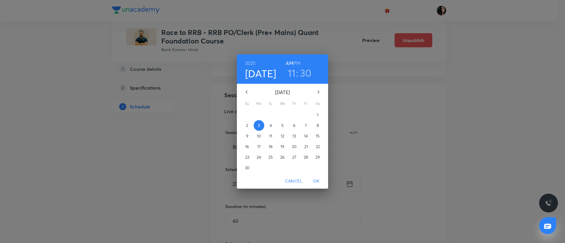
click at [297, 61] on h6 "PM" at bounding box center [296, 63] width 7 height 8
click at [290, 70] on h3 "11" at bounding box center [292, 73] width 8 height 12
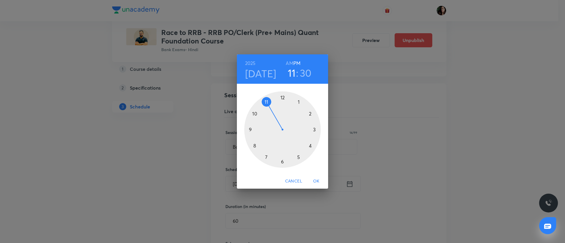
click at [299, 103] on div at bounding box center [282, 129] width 76 height 76
click at [281, 98] on div at bounding box center [282, 129] width 76 height 76
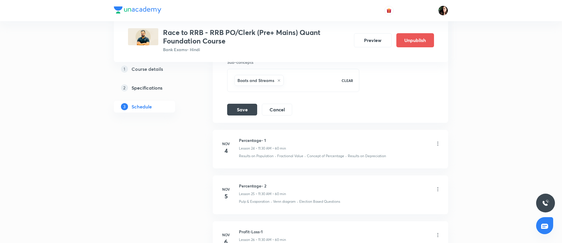
scroll to position [1307, 0]
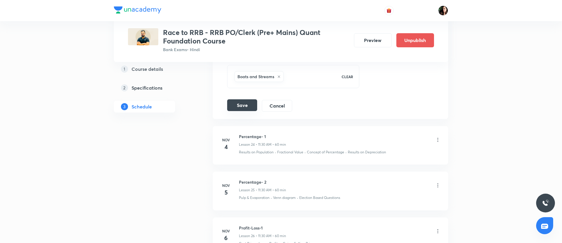
click at [245, 106] on button "Save" at bounding box center [242, 105] width 30 height 12
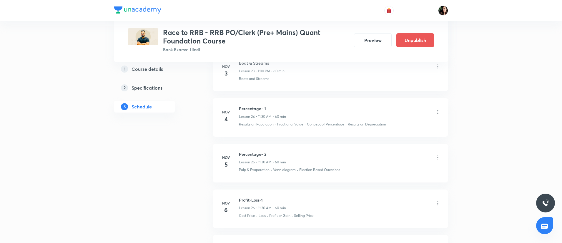
scroll to position [1185, 0]
click at [437, 112] on icon at bounding box center [438, 113] width 6 height 6
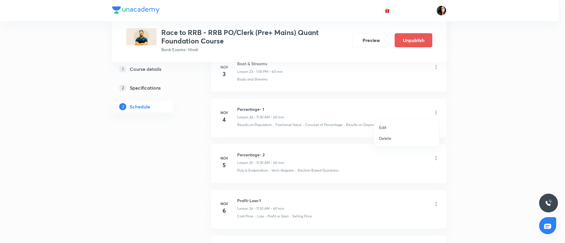
click at [390, 127] on li "Edit" at bounding box center [406, 127] width 64 height 11
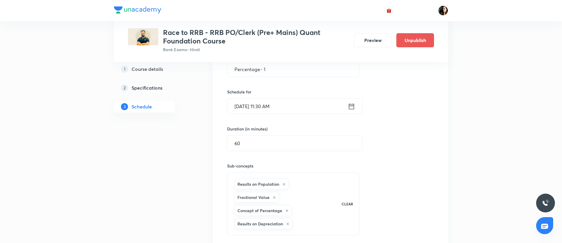
scroll to position [1245, 0]
click at [264, 106] on input "Nov 4, 2025, 11:30 AM" at bounding box center [287, 106] width 120 height 15
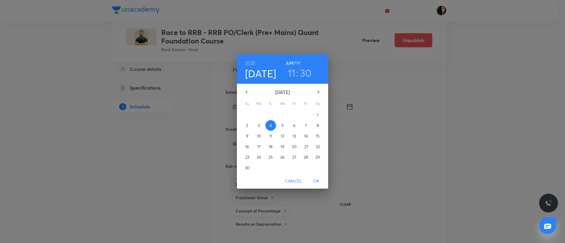
click at [298, 62] on h6 "PM" at bounding box center [296, 63] width 7 height 8
click at [294, 73] on h3 "11" at bounding box center [292, 73] width 8 height 12
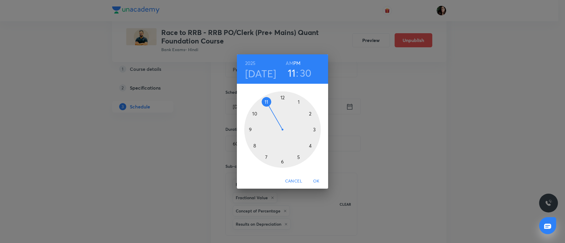
click at [295, 98] on div at bounding box center [282, 129] width 76 height 76
click at [282, 96] on div at bounding box center [282, 129] width 76 height 76
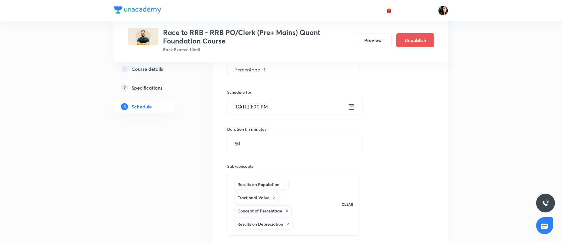
scroll to position [1364, 0]
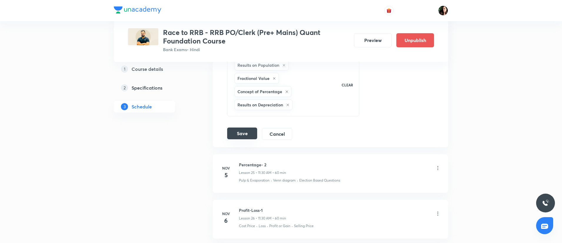
click at [245, 131] on button "Save" at bounding box center [242, 134] width 30 height 12
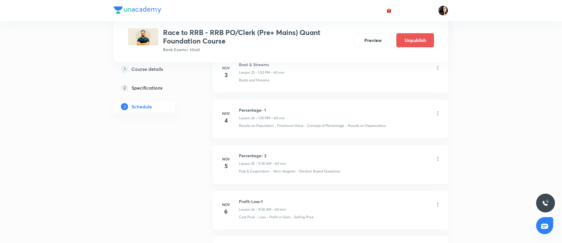
scroll to position [1221, 0]
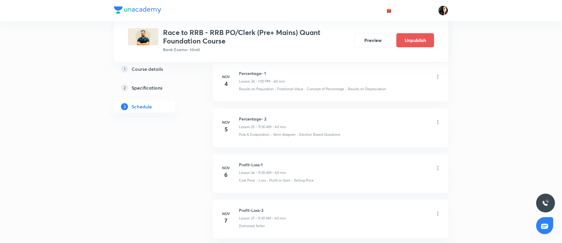
click at [437, 122] on icon at bounding box center [437, 123] width 1 height 4
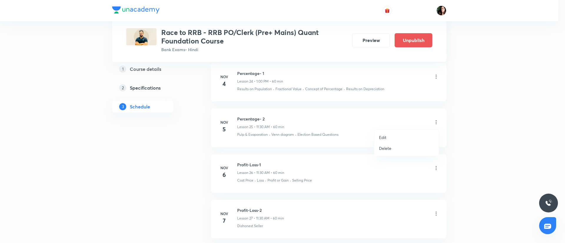
click at [393, 137] on li "Edit" at bounding box center [406, 137] width 64 height 11
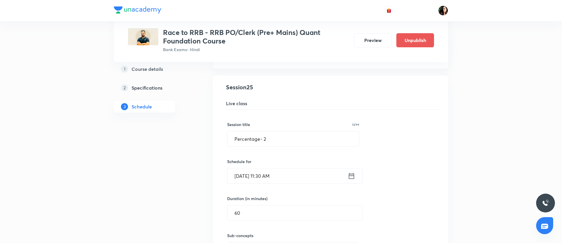
click at [266, 175] on input "Nov 5, 2025, 11:30 AM" at bounding box center [287, 175] width 120 height 15
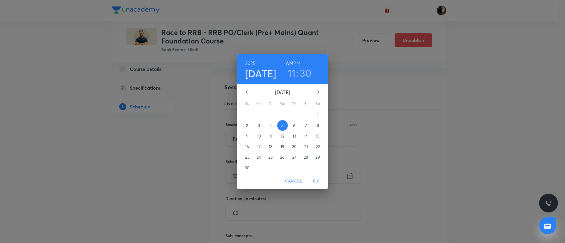
click at [298, 63] on h6 "PM" at bounding box center [296, 63] width 7 height 8
click at [293, 70] on h3 "11" at bounding box center [292, 73] width 8 height 12
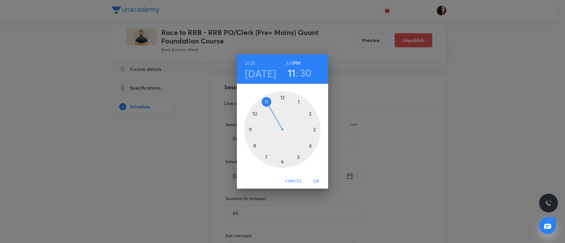
click at [298, 102] on div at bounding box center [282, 129] width 76 height 76
click at [282, 98] on div at bounding box center [282, 129] width 76 height 76
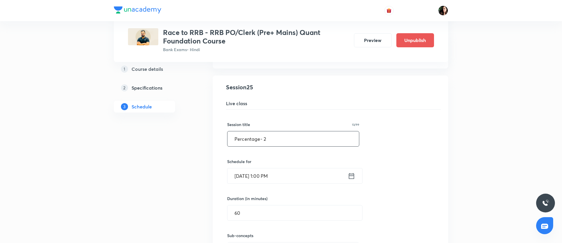
scroll to position [1345, 0]
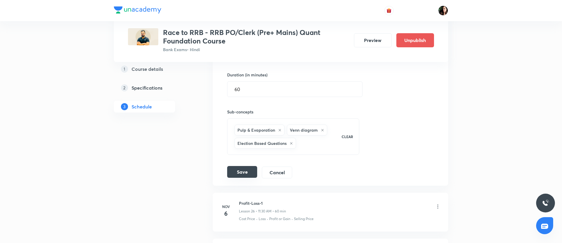
click at [239, 169] on button "Save" at bounding box center [242, 172] width 30 height 12
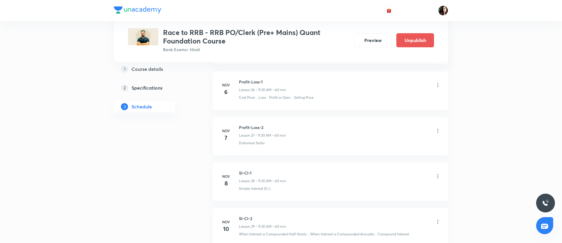
scroll to position [1285, 0]
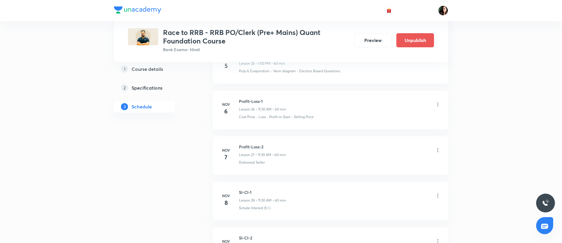
click at [438, 106] on icon at bounding box center [437, 105] width 1 height 4
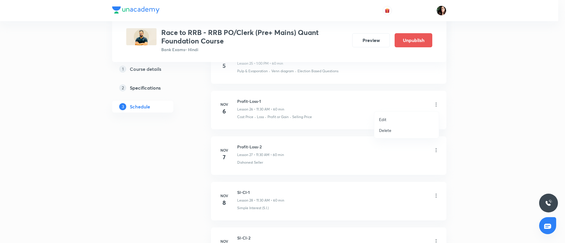
click at [405, 120] on li "Edit" at bounding box center [406, 119] width 64 height 11
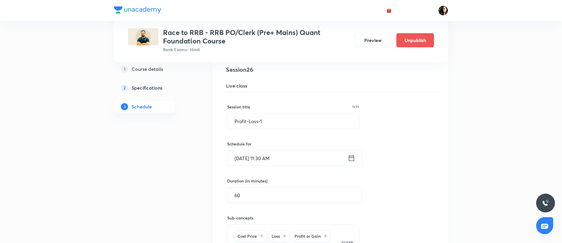
click at [265, 161] on input "Nov 6, 2025, 11:30 AM" at bounding box center [287, 158] width 120 height 15
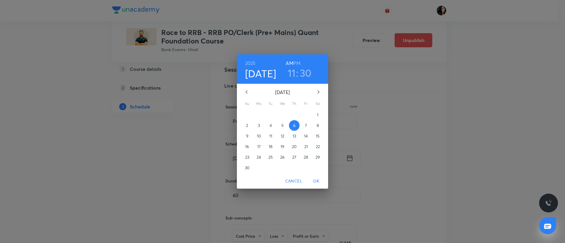
click at [292, 64] on h6 "AM" at bounding box center [288, 63] width 7 height 8
click at [295, 60] on h6 "PM" at bounding box center [296, 63] width 7 height 8
click at [292, 70] on h3 "11" at bounding box center [292, 73] width 8 height 12
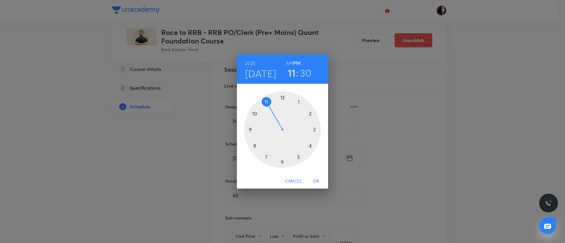
click at [299, 103] on div at bounding box center [282, 129] width 76 height 76
click at [283, 98] on div at bounding box center [282, 129] width 76 height 76
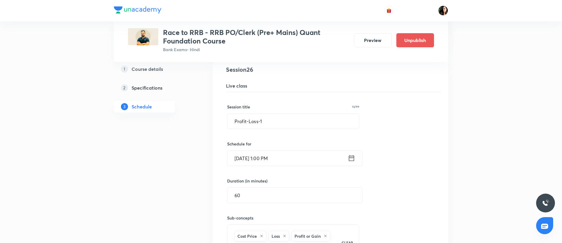
scroll to position [1439, 0]
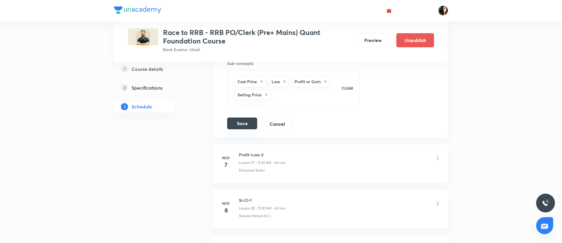
click at [239, 120] on button "Save" at bounding box center [242, 124] width 30 height 12
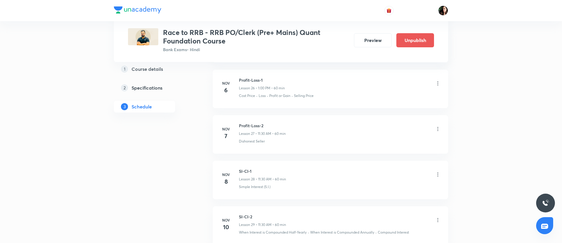
scroll to position [1302, 0]
drag, startPoint x: 309, startPoint y: 118, endPoint x: 477, endPoint y: 130, distance: 168.3
click at [437, 132] on icon at bounding box center [437, 132] width 1 height 4
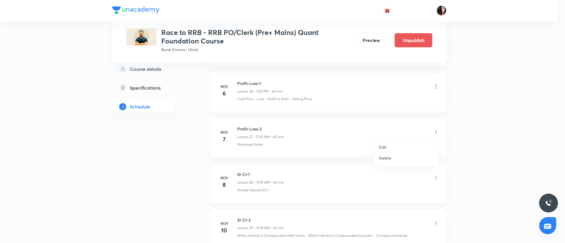
click at [409, 144] on li "Edit" at bounding box center [406, 147] width 64 height 11
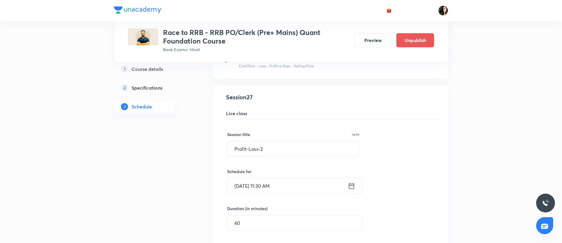
click at [265, 184] on input "Nov 7, 2025, 11:30 AM" at bounding box center [287, 185] width 120 height 15
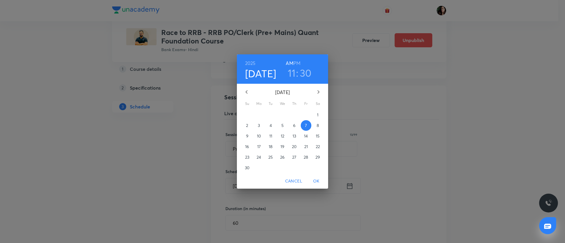
click at [298, 62] on h6 "PM" at bounding box center [296, 63] width 7 height 8
click at [291, 72] on h3 "11" at bounding box center [292, 73] width 8 height 12
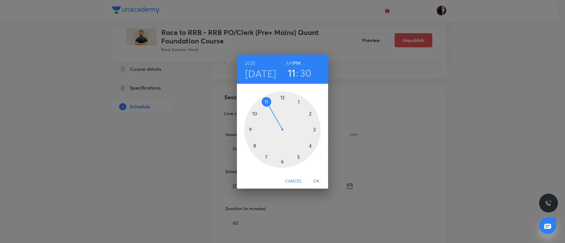
click at [298, 103] on div at bounding box center [282, 129] width 76 height 76
click at [280, 98] on div at bounding box center [282, 129] width 76 height 76
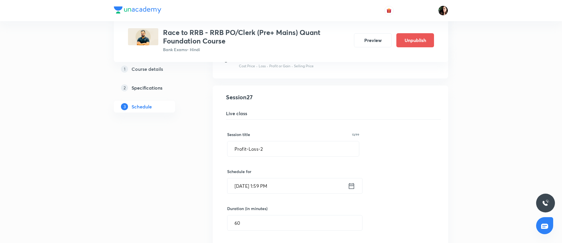
click at [270, 189] on input "Nov 7, 2025, 1:59 PM" at bounding box center [287, 185] width 120 height 15
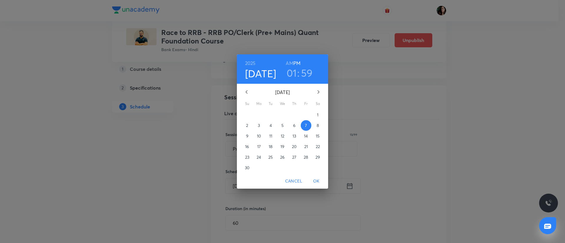
click at [308, 69] on h3 "59" at bounding box center [307, 73] width 12 height 12
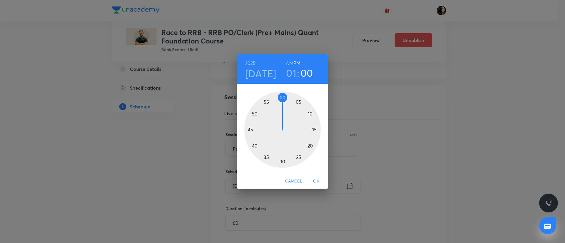
drag, startPoint x: 279, startPoint y: 97, endPoint x: 283, endPoint y: 100, distance: 4.8
click at [283, 100] on div at bounding box center [282, 129] width 76 height 76
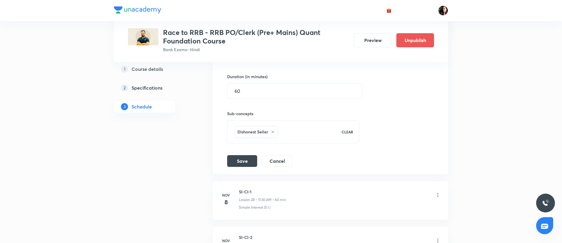
scroll to position [1435, 0]
click at [240, 163] on button "Save" at bounding box center [242, 160] width 30 height 12
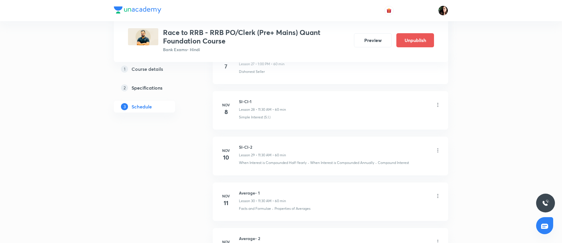
scroll to position [1381, 0]
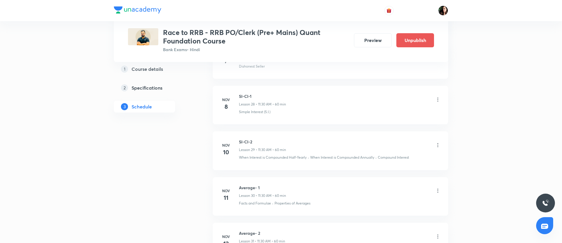
click at [439, 102] on icon at bounding box center [438, 100] width 6 height 6
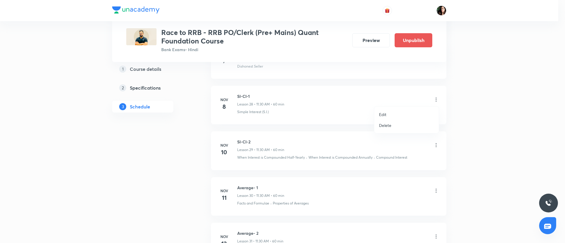
click at [394, 111] on li "Edit" at bounding box center [406, 114] width 64 height 11
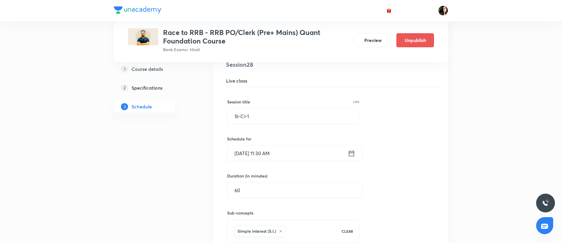
click at [265, 156] on input "Nov 8, 2025, 11:30 AM" at bounding box center [287, 153] width 120 height 15
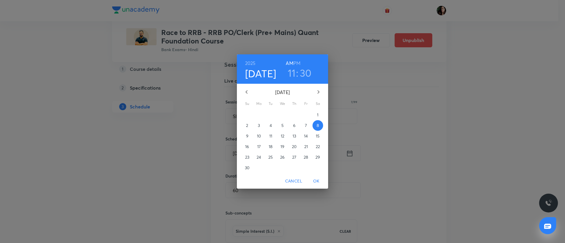
click at [293, 63] on h6 "AM" at bounding box center [288, 63] width 7 height 8
click at [296, 60] on h6 "PM" at bounding box center [296, 63] width 7 height 8
click at [291, 73] on h3 "11" at bounding box center [292, 73] width 8 height 12
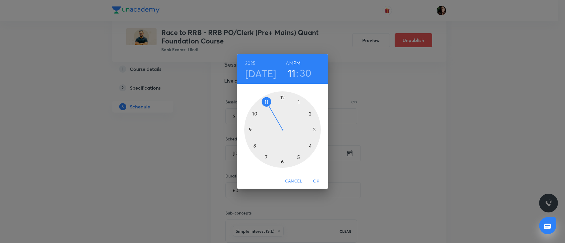
click at [298, 103] on div at bounding box center [282, 129] width 76 height 76
click at [282, 98] on div at bounding box center [282, 129] width 76 height 76
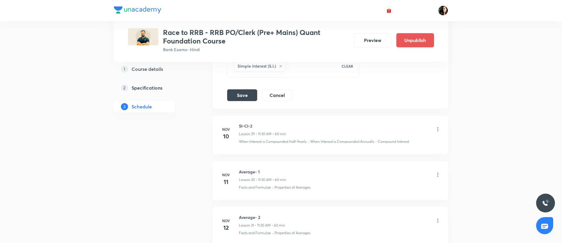
scroll to position [1547, 0]
click at [249, 98] on button "Save" at bounding box center [242, 94] width 30 height 12
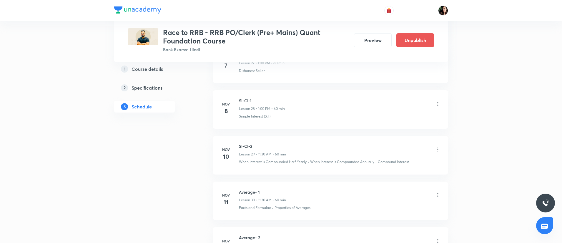
click at [437, 150] on icon at bounding box center [437, 150] width 1 height 4
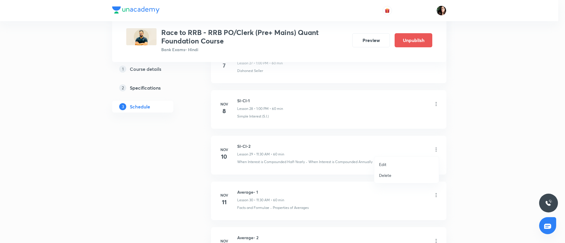
click at [385, 163] on p "Edit" at bounding box center [382, 164] width 7 height 6
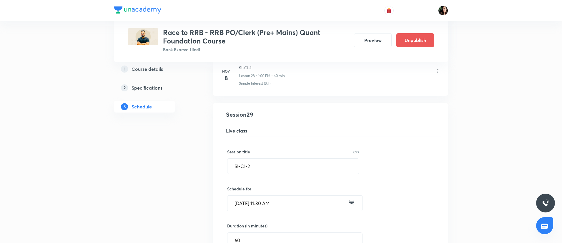
click at [268, 205] on input "Nov 10, 2025, 11:30 AM" at bounding box center [287, 203] width 120 height 15
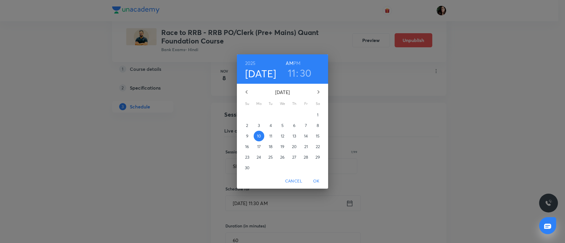
click at [298, 60] on h6 "PM" at bounding box center [296, 63] width 7 height 8
click at [291, 73] on h3 "11" at bounding box center [292, 73] width 8 height 12
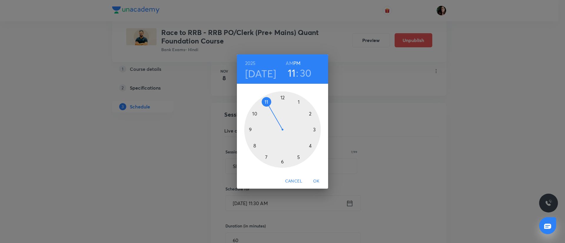
click at [298, 102] on div at bounding box center [282, 129] width 76 height 76
click at [280, 99] on div at bounding box center [282, 129] width 76 height 76
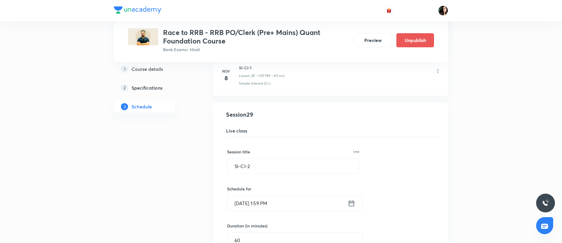
click at [270, 205] on input "Nov 10, 2025, 1:59 PM" at bounding box center [287, 203] width 120 height 15
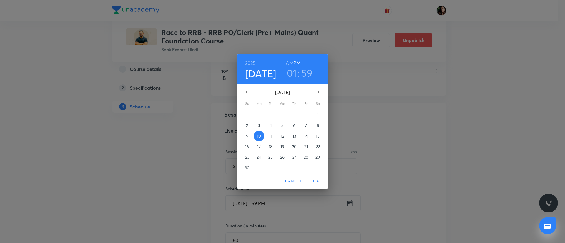
click at [303, 74] on h3 "59" at bounding box center [307, 73] width 12 height 12
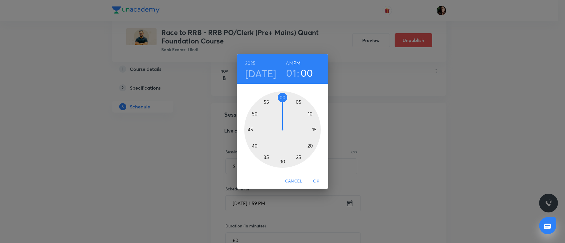
click at [281, 97] on div at bounding box center [282, 129] width 76 height 76
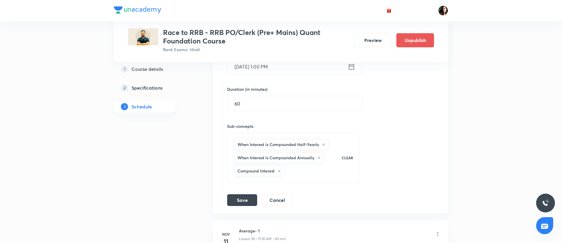
scroll to position [1514, 0]
click at [240, 197] on button "Save" at bounding box center [242, 199] width 30 height 12
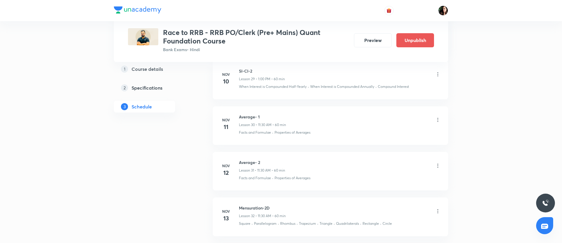
scroll to position [1452, 0]
click at [438, 121] on icon at bounding box center [438, 119] width 6 height 6
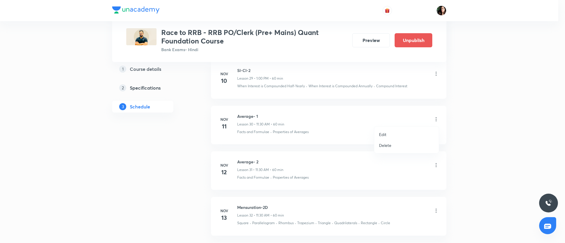
click at [389, 134] on li "Edit" at bounding box center [406, 134] width 64 height 11
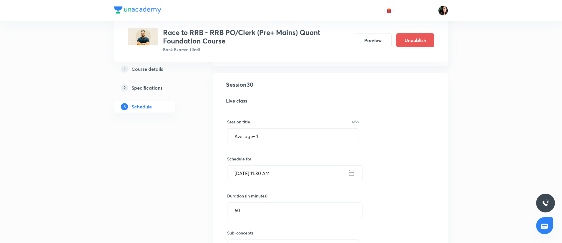
click at [269, 173] on input "Nov 11, 2025, 11:30 AM" at bounding box center [287, 173] width 120 height 15
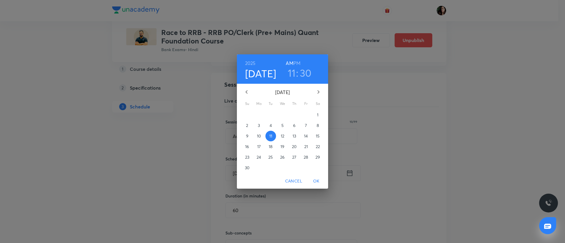
click at [296, 63] on h6 "PM" at bounding box center [296, 63] width 7 height 8
click at [292, 74] on h3 "11" at bounding box center [292, 73] width 8 height 12
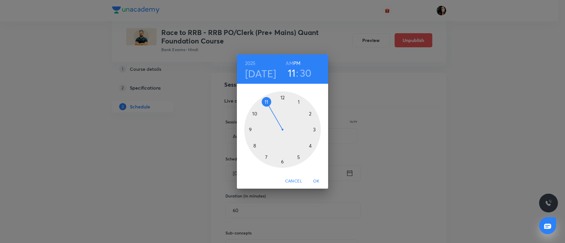
click at [297, 102] on div at bounding box center [282, 129] width 76 height 76
click at [281, 96] on div at bounding box center [282, 129] width 76 height 76
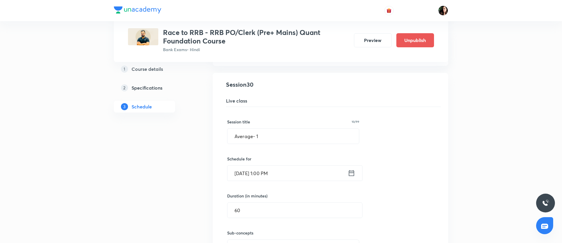
scroll to position [1585, 0]
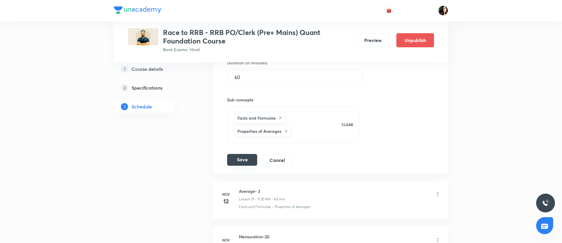
click at [253, 162] on button "Save" at bounding box center [242, 160] width 30 height 12
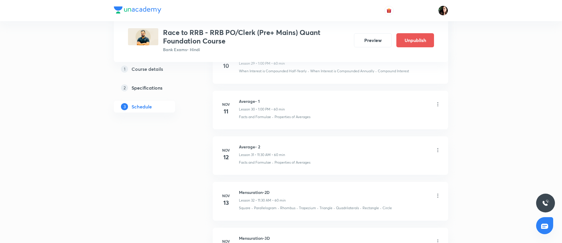
scroll to position [1537, 0]
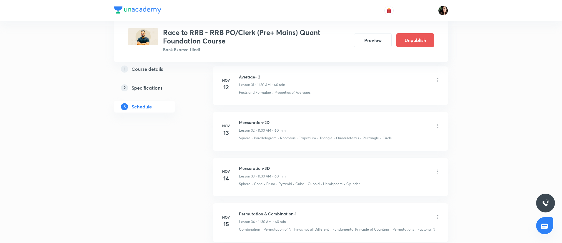
click at [438, 83] on div at bounding box center [438, 80] width 6 height 7
click at [438, 81] on icon at bounding box center [438, 80] width 6 height 6
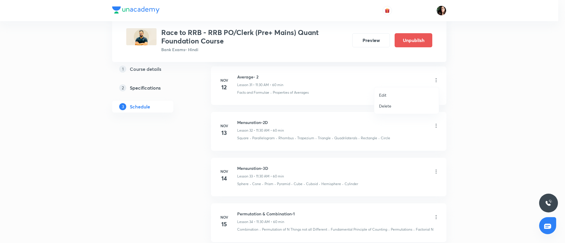
click at [405, 96] on li "Edit" at bounding box center [406, 95] width 64 height 11
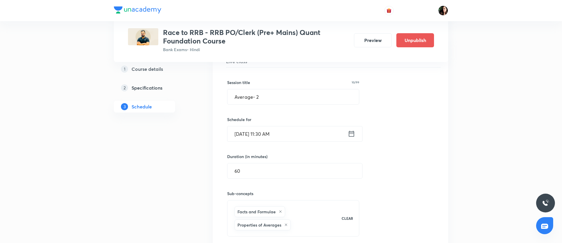
click at [267, 133] on input "Nov 12, 2025, 11:30 AM" at bounding box center [287, 133] width 120 height 15
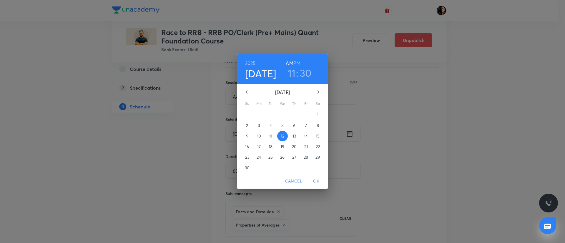
click at [296, 64] on h6 "PM" at bounding box center [296, 63] width 7 height 8
click at [293, 73] on h3 "11" at bounding box center [292, 73] width 8 height 12
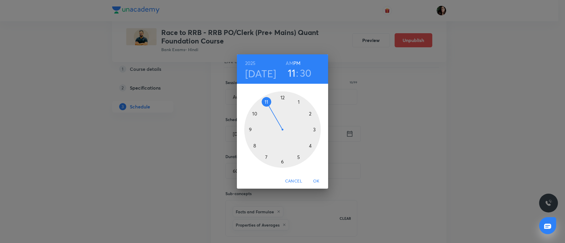
click at [298, 102] on div at bounding box center [282, 129] width 76 height 76
click at [283, 98] on div at bounding box center [282, 129] width 76 height 76
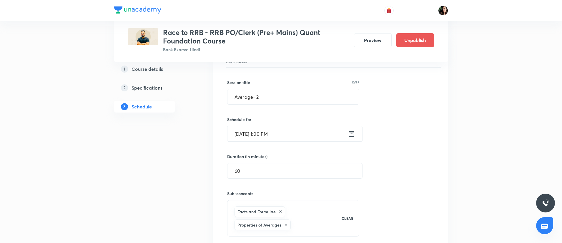
scroll to position [1691, 0]
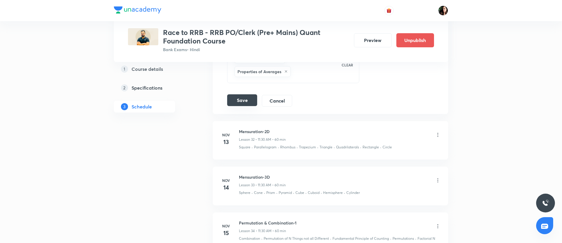
click at [248, 97] on button "Save" at bounding box center [242, 100] width 30 height 12
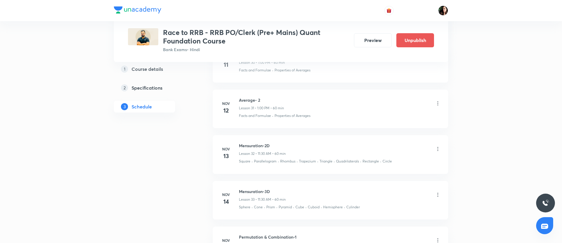
scroll to position [1567, 0]
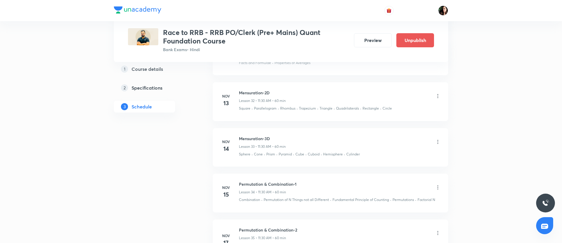
click at [440, 96] on icon at bounding box center [438, 96] width 6 height 6
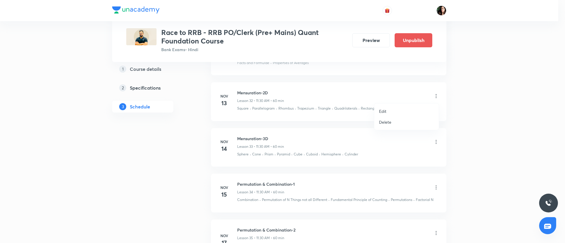
click at [397, 108] on li "Edit" at bounding box center [406, 111] width 64 height 11
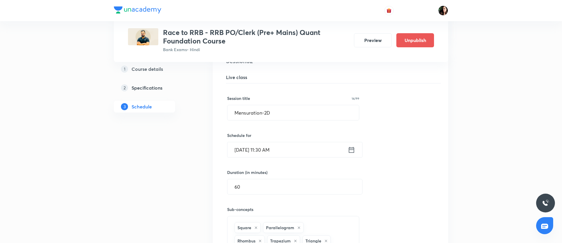
click at [268, 150] on input "Nov 13, 2025, 11:30 AM" at bounding box center [287, 149] width 120 height 15
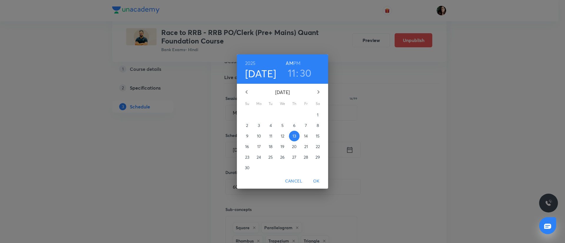
click at [295, 61] on h6 "PM" at bounding box center [296, 63] width 7 height 8
click at [290, 75] on h3 "11" at bounding box center [292, 73] width 8 height 12
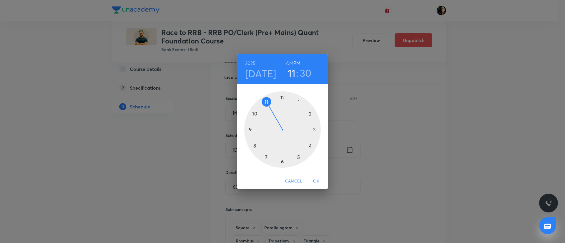
click at [298, 100] on div at bounding box center [282, 129] width 76 height 76
click at [283, 97] on div at bounding box center [282, 129] width 76 height 76
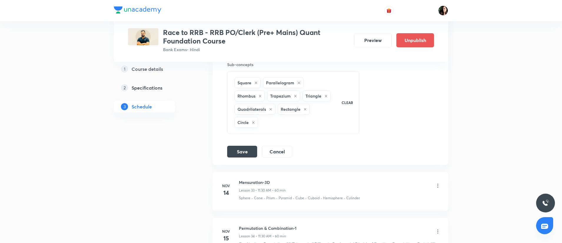
scroll to position [1721, 0]
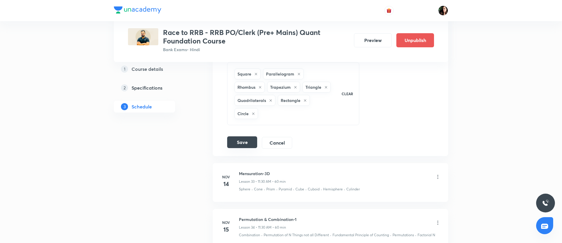
click at [234, 147] on button "Save" at bounding box center [242, 142] width 30 height 12
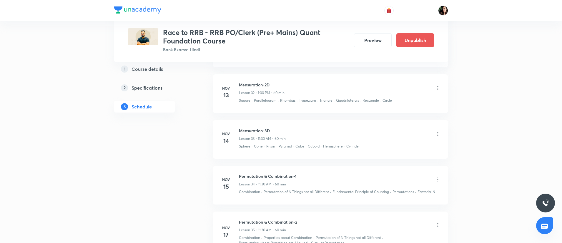
scroll to position [1574, 0]
click at [439, 136] on icon at bounding box center [438, 135] width 6 height 6
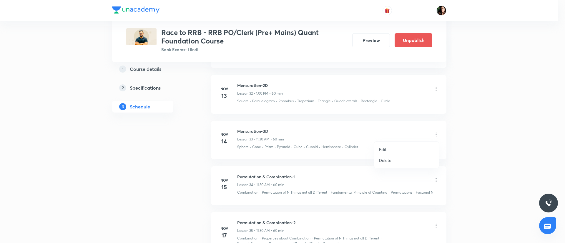
click at [395, 146] on li "Edit" at bounding box center [406, 149] width 64 height 11
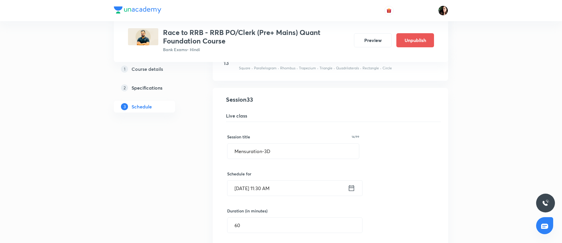
click at [267, 186] on input "Nov 14, 2025, 11:30 AM" at bounding box center [287, 188] width 120 height 15
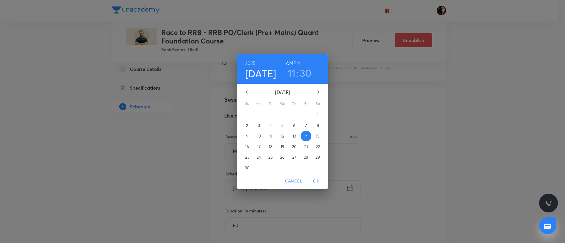
click at [296, 63] on h6 "PM" at bounding box center [296, 63] width 7 height 8
click at [293, 72] on h3 "11" at bounding box center [292, 73] width 8 height 12
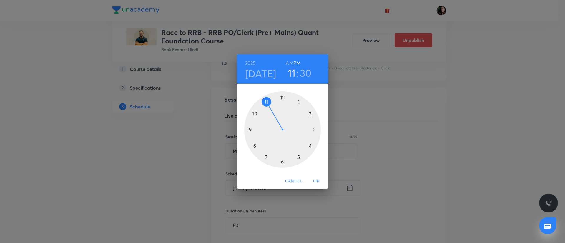
click at [298, 101] on div at bounding box center [282, 129] width 76 height 76
click at [281, 97] on div at bounding box center [282, 129] width 76 height 76
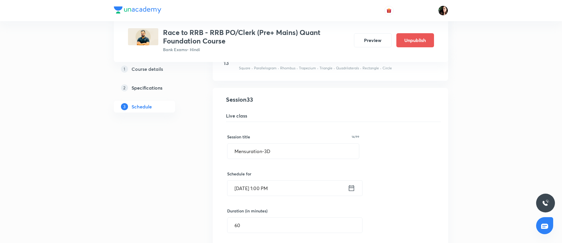
scroll to position [1734, 0]
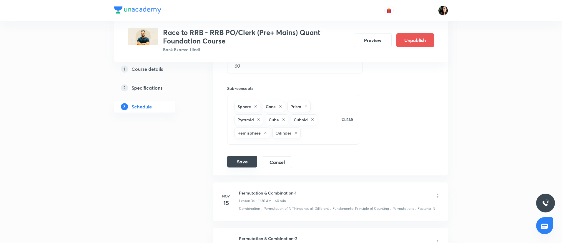
click at [247, 158] on button "Save" at bounding box center [242, 162] width 30 height 12
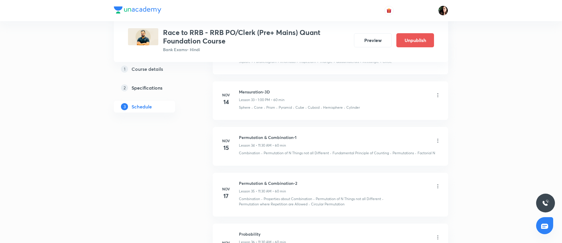
scroll to position [1644, 0]
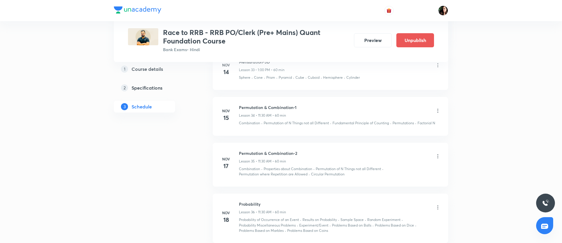
click at [437, 113] on icon at bounding box center [437, 111] width 1 height 4
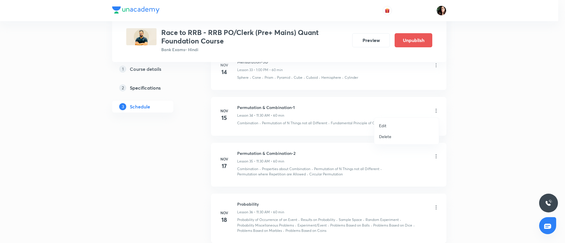
click at [393, 125] on li "Edit" at bounding box center [406, 125] width 64 height 11
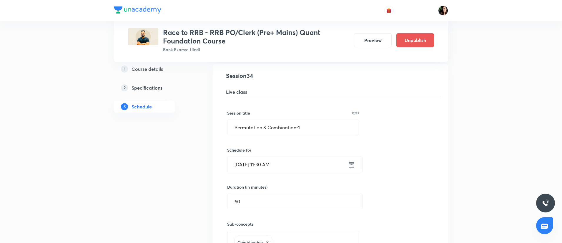
click at [268, 162] on input "Nov 15, 2025, 11:30 AM" at bounding box center [287, 164] width 120 height 15
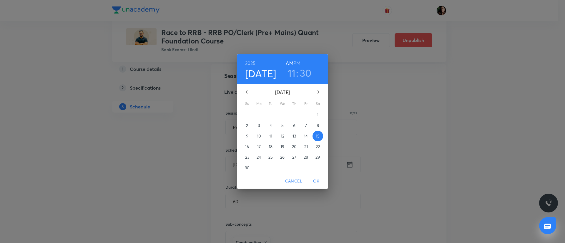
click at [298, 62] on h6 "PM" at bounding box center [296, 63] width 7 height 8
click at [291, 74] on h3 "11" at bounding box center [292, 73] width 8 height 12
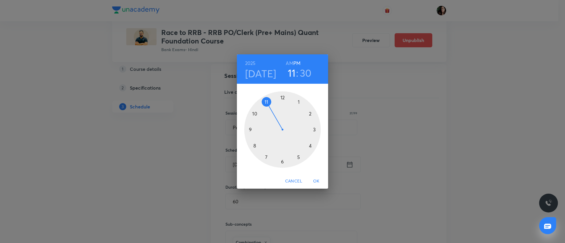
click at [298, 100] on div at bounding box center [282, 129] width 76 height 76
click at [282, 98] on div at bounding box center [282, 129] width 76 height 76
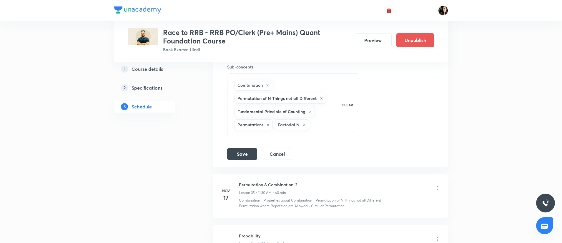
scroll to position [1801, 0]
click at [241, 149] on button "Save" at bounding box center [242, 153] width 30 height 12
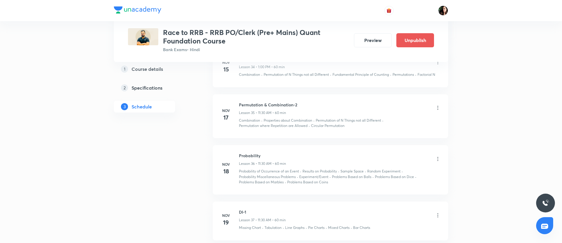
scroll to position [1694, 0]
click at [438, 107] on icon at bounding box center [438, 106] width 6 height 6
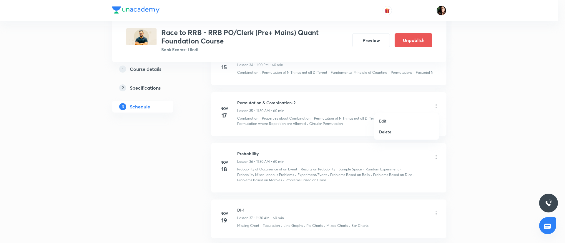
click at [402, 121] on li "Edit" at bounding box center [406, 121] width 64 height 11
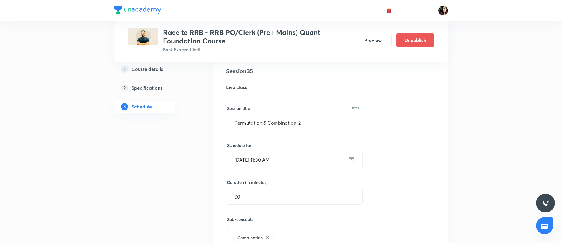
click at [263, 156] on input "Nov 17, 2025, 11:30 AM" at bounding box center [287, 159] width 120 height 15
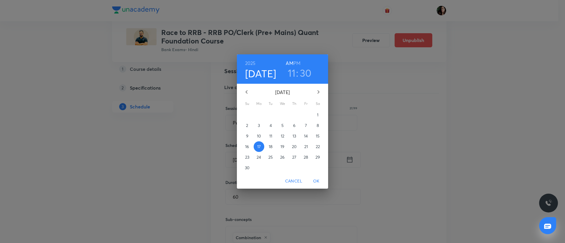
click at [297, 62] on h6 "PM" at bounding box center [296, 63] width 7 height 8
click at [293, 73] on h3 "11" at bounding box center [292, 73] width 8 height 12
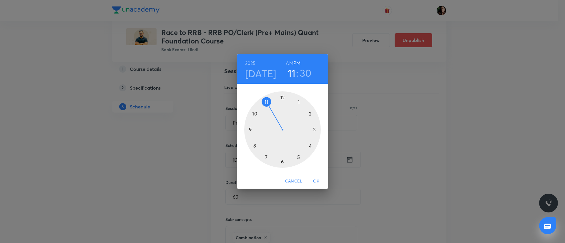
click at [298, 103] on div at bounding box center [282, 129] width 76 height 76
click at [283, 98] on div at bounding box center [282, 129] width 76 height 76
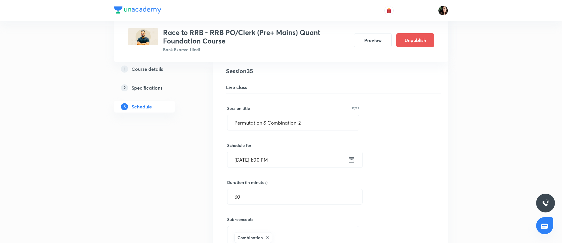
scroll to position [1791, 0]
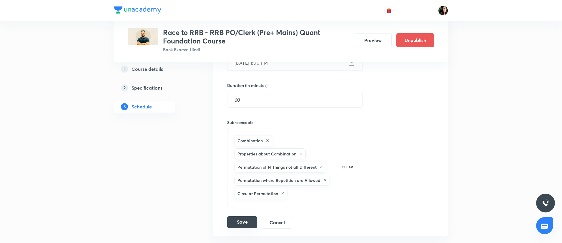
click at [243, 223] on button "Save" at bounding box center [242, 222] width 30 height 12
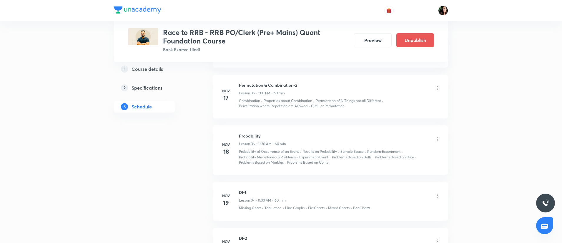
scroll to position [1713, 0]
click at [437, 140] on icon at bounding box center [437, 138] width 1 height 4
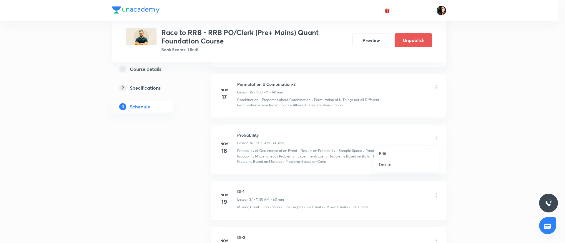
click at [390, 155] on li "Edit" at bounding box center [406, 153] width 64 height 11
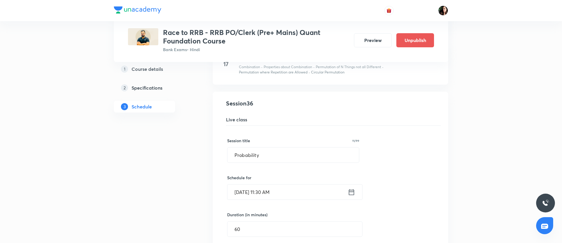
click at [264, 194] on input "Nov 18, 2025, 11:30 AM" at bounding box center [287, 192] width 120 height 15
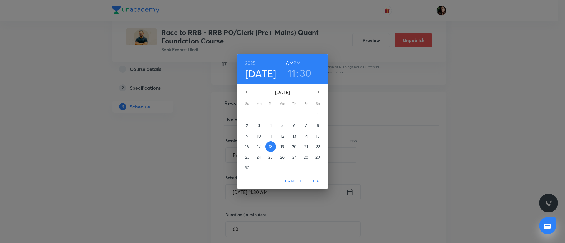
click at [298, 65] on h6 "PM" at bounding box center [296, 63] width 7 height 8
click at [300, 73] on h3 "30" at bounding box center [306, 73] width 12 height 12
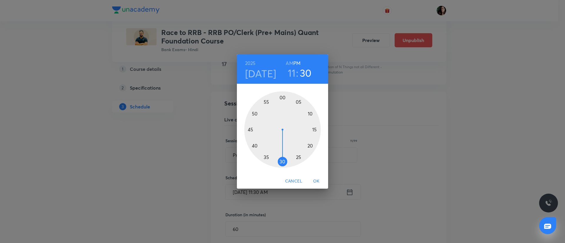
click at [290, 77] on h3 "11" at bounding box center [292, 73] width 8 height 12
click at [300, 102] on div at bounding box center [282, 129] width 76 height 76
click at [283, 98] on div at bounding box center [282, 129] width 76 height 76
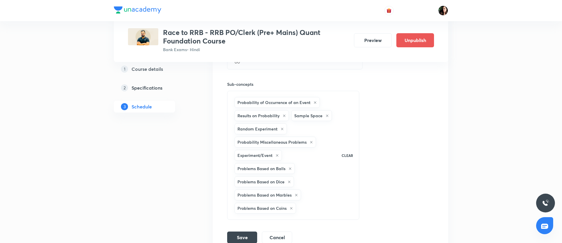
scroll to position [1977, 0]
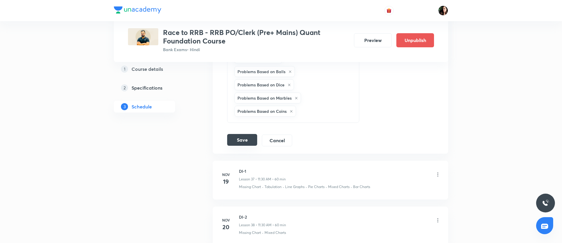
click at [253, 139] on button "Save" at bounding box center [242, 140] width 30 height 12
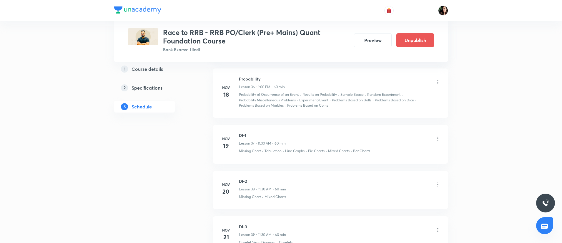
scroll to position [1770, 0]
click at [436, 139] on icon at bounding box center [438, 138] width 6 height 6
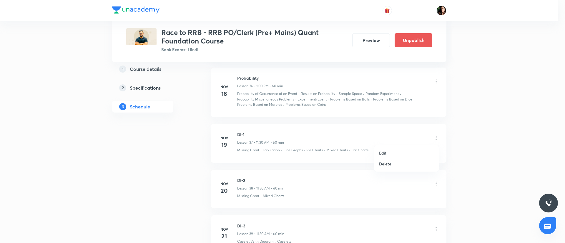
click at [382, 154] on p "Edit" at bounding box center [382, 153] width 7 height 6
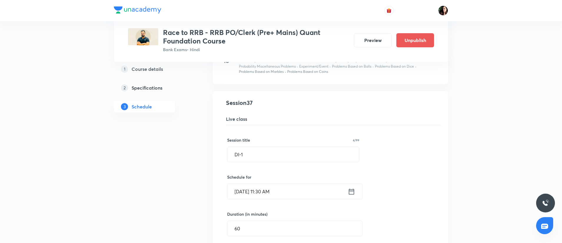
click at [265, 191] on input "Nov 19, 2025, 11:30 AM" at bounding box center [287, 191] width 120 height 15
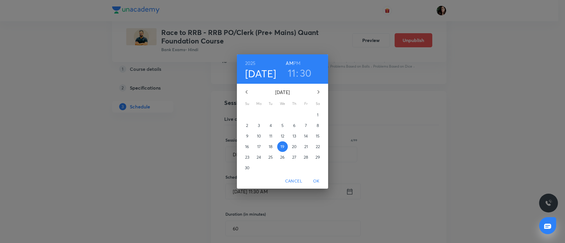
click at [296, 61] on h6 "PM" at bounding box center [296, 63] width 7 height 8
click at [291, 72] on h3 "11" at bounding box center [292, 73] width 8 height 12
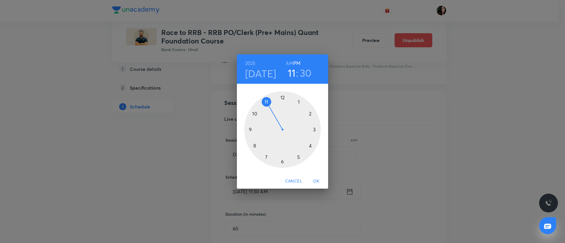
click at [298, 103] on div at bounding box center [282, 129] width 76 height 76
click at [282, 99] on div at bounding box center [282, 129] width 76 height 76
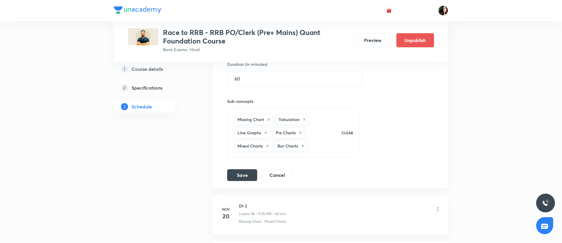
scroll to position [1923, 0]
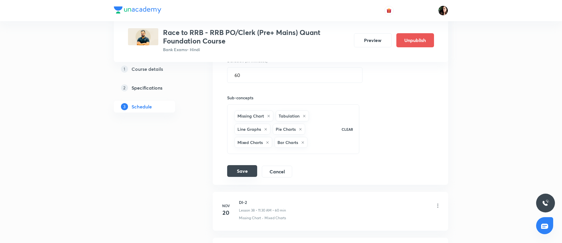
click at [239, 172] on button "Save" at bounding box center [242, 171] width 30 height 12
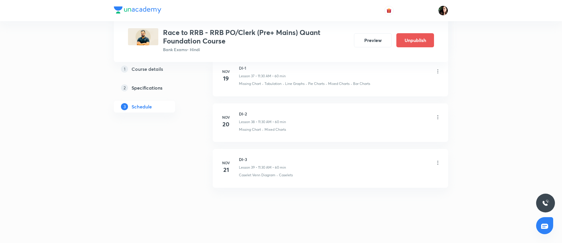
scroll to position [1836, 0]
click at [439, 118] on icon at bounding box center [438, 117] width 6 height 6
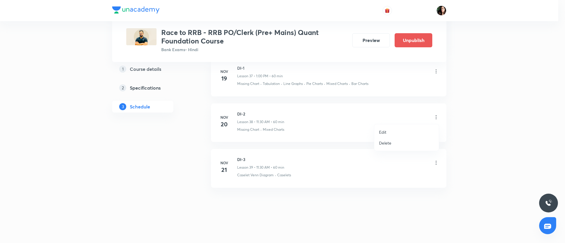
click at [399, 131] on li "Edit" at bounding box center [406, 132] width 64 height 11
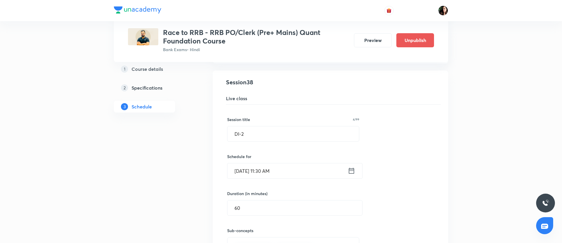
click at [270, 170] on input "Nov 20, 2025, 11:30 AM" at bounding box center [287, 170] width 120 height 15
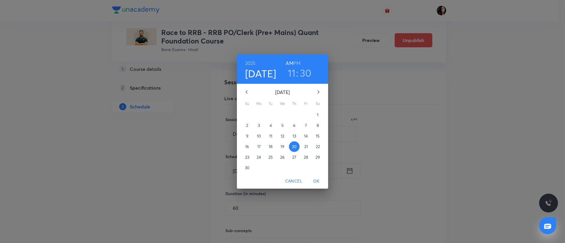
click at [298, 62] on h6 "PM" at bounding box center [296, 63] width 7 height 8
click at [290, 73] on h3 "11" at bounding box center [292, 73] width 8 height 12
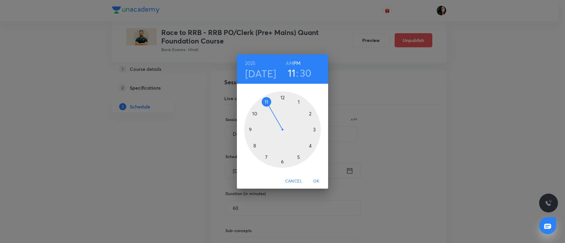
click at [298, 102] on div at bounding box center [282, 129] width 76 height 76
click at [281, 97] on div at bounding box center [282, 129] width 76 height 76
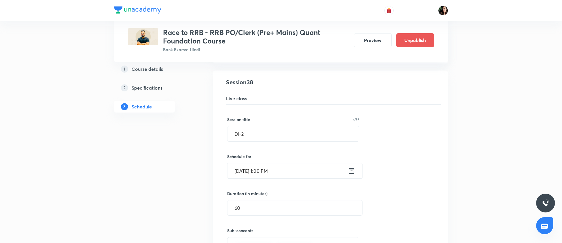
scroll to position [1985, 0]
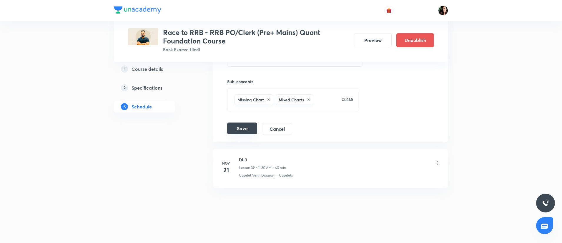
click at [242, 127] on button "Save" at bounding box center [242, 129] width 30 height 12
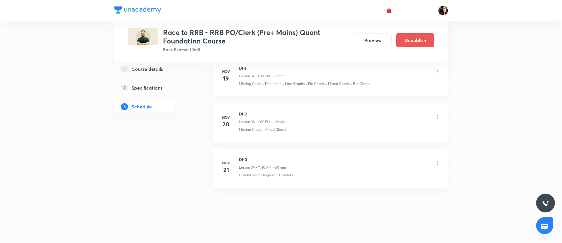
click at [440, 165] on icon at bounding box center [438, 163] width 6 height 6
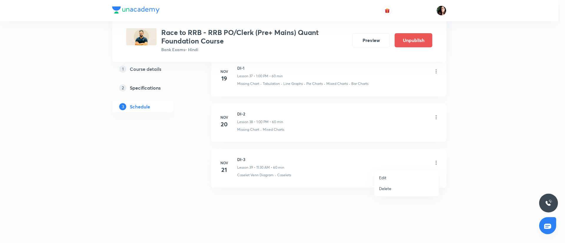
click at [403, 175] on li "Edit" at bounding box center [406, 177] width 64 height 11
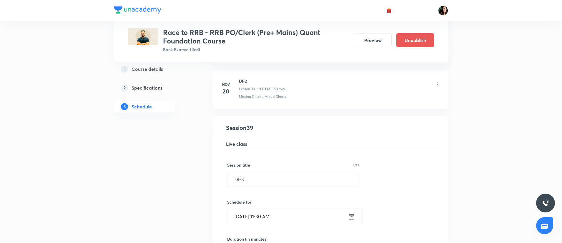
click at [264, 216] on input "Nov 21, 2025, 11:30 AM" at bounding box center [287, 216] width 120 height 15
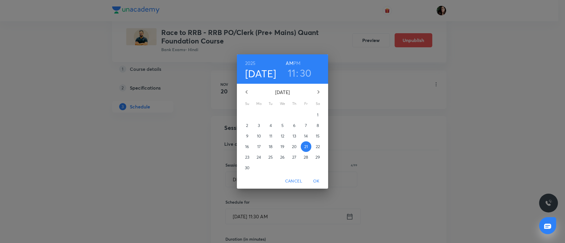
click at [296, 61] on h6 "PM" at bounding box center [296, 63] width 7 height 8
click at [292, 67] on h6 "AM" at bounding box center [288, 63] width 7 height 8
click at [290, 74] on h3 "11" at bounding box center [292, 73] width 8 height 12
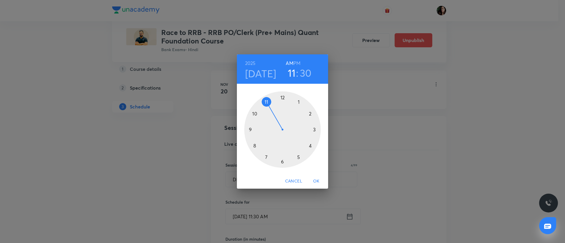
click at [299, 101] on div at bounding box center [282, 129] width 76 height 76
click at [283, 99] on div at bounding box center [282, 129] width 76 height 76
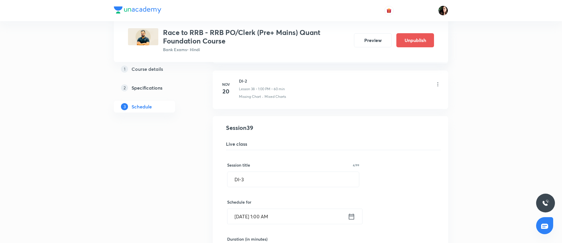
scroll to position [1985, 0]
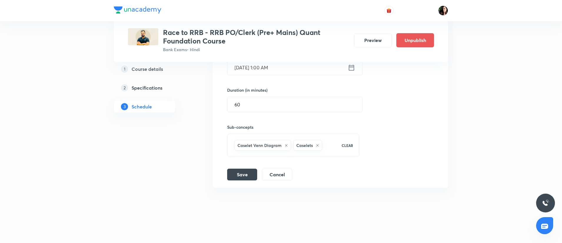
click at [279, 70] on input "Nov 21, 2025, 1:00 AM" at bounding box center [287, 67] width 120 height 15
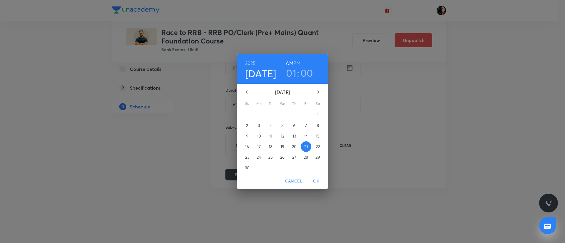
click at [299, 63] on h6 "PM" at bounding box center [296, 63] width 7 height 8
click at [316, 183] on span "OK" at bounding box center [316, 181] width 14 height 7
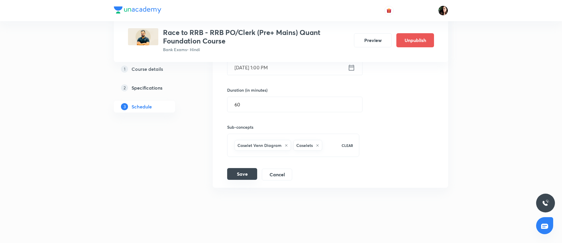
click at [245, 180] on div "Save Cancel" at bounding box center [262, 175] width 70 height 12
click at [241, 177] on button "Save" at bounding box center [242, 174] width 30 height 12
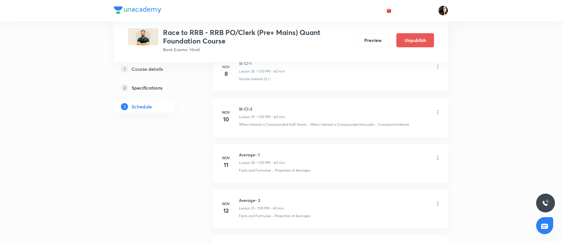
scroll to position [1836, 0]
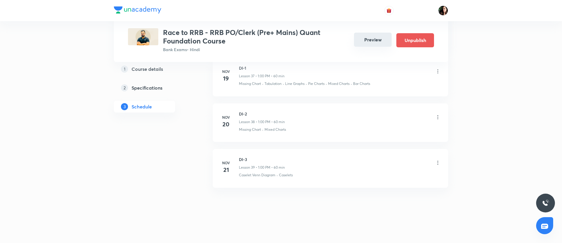
click at [363, 35] on button "Preview" at bounding box center [373, 40] width 38 height 14
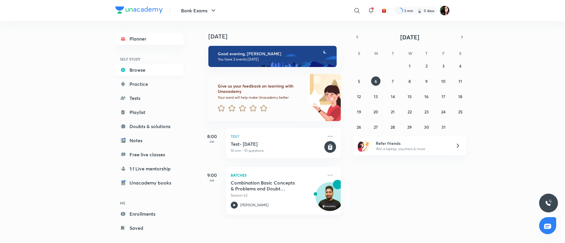
click at [138, 66] on link "Browse" at bounding box center [149, 70] width 68 height 12
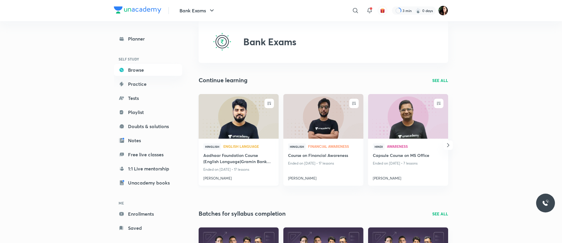
scroll to position [98, 0]
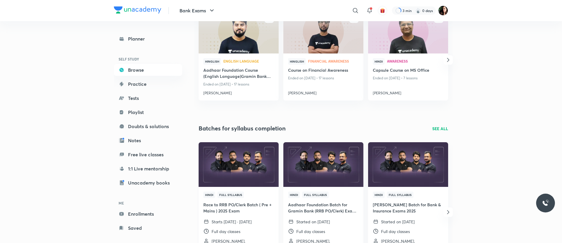
click at [236, 171] on img at bounding box center [238, 165] width 81 height 46
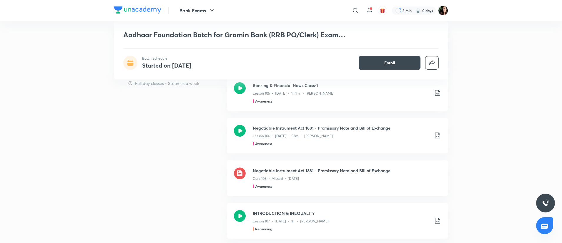
scroll to position [578, 0]
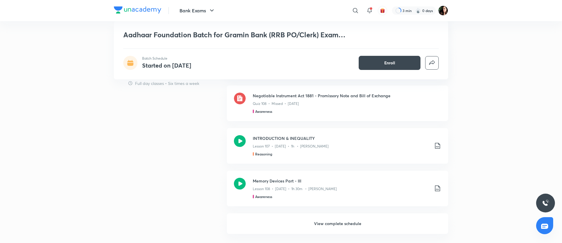
click at [343, 224] on h6 "View complete schedule" at bounding box center [337, 223] width 221 height 21
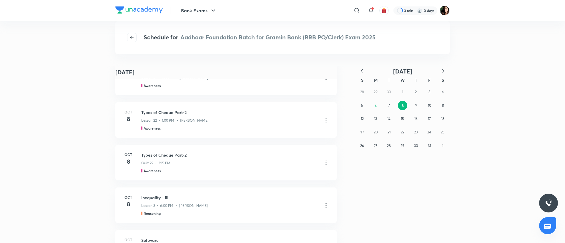
scroll to position [770, 0]
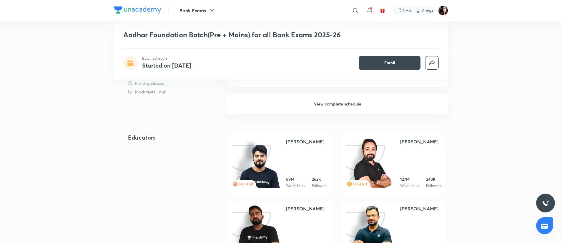
click at [328, 103] on h6 "View complete schedule" at bounding box center [337, 104] width 221 height 21
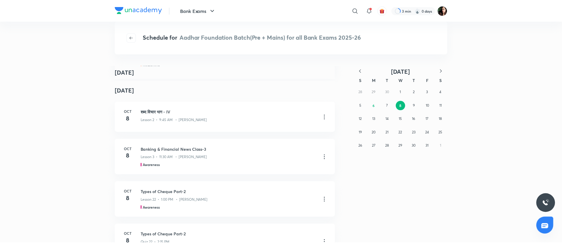
scroll to position [1152, 0]
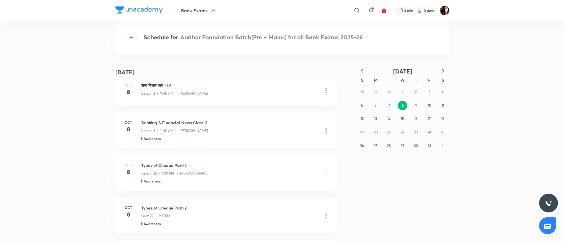
click at [323, 131] on icon at bounding box center [325, 130] width 7 height 7
click at [300, 146] on li "Go to course page" at bounding box center [291, 145] width 67 height 11
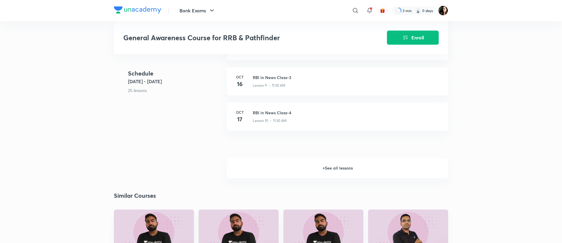
scroll to position [525, 0]
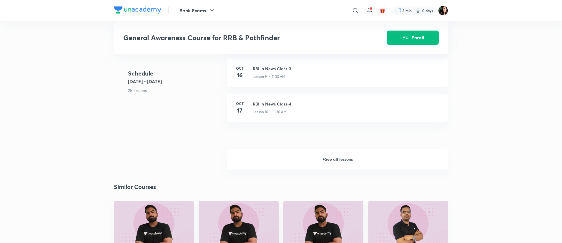
click at [340, 170] on h6 "+ See all lessons" at bounding box center [337, 159] width 221 height 21
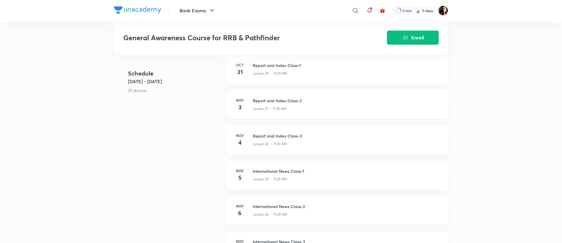
scroll to position [916, 0]
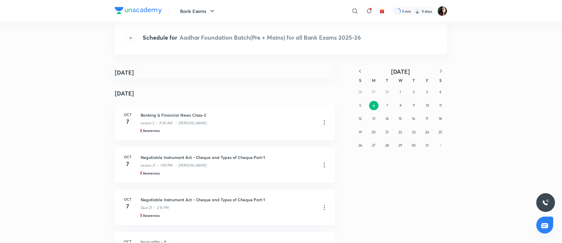
scroll to position [250, 0]
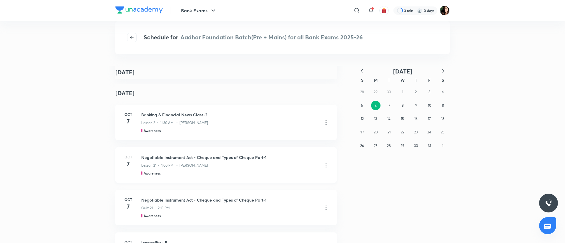
click at [322, 168] on div "Negotiable Instrument Act - Cheque and Types of Cheque Part-1 Lesson 21 • 1:00 …" at bounding box center [235, 164] width 188 height 21
click at [324, 163] on icon at bounding box center [325, 165] width 7 height 7
click at [300, 180] on li "Go to course page" at bounding box center [291, 179] width 67 height 11
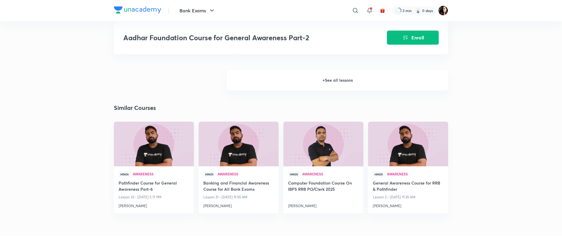
scroll to position [621, 0]
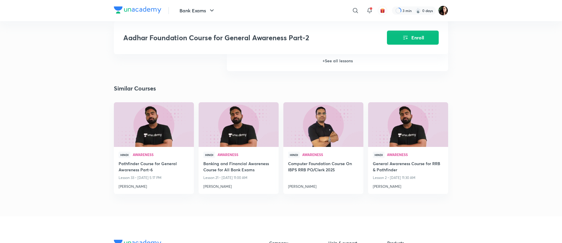
click at [335, 68] on h6 "+ See all lessons" at bounding box center [337, 61] width 221 height 21
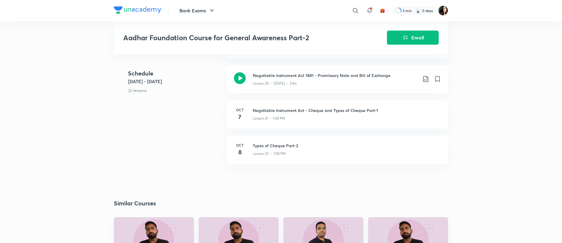
scroll to position [901, 0]
